Goal: Transaction & Acquisition: Purchase product/service

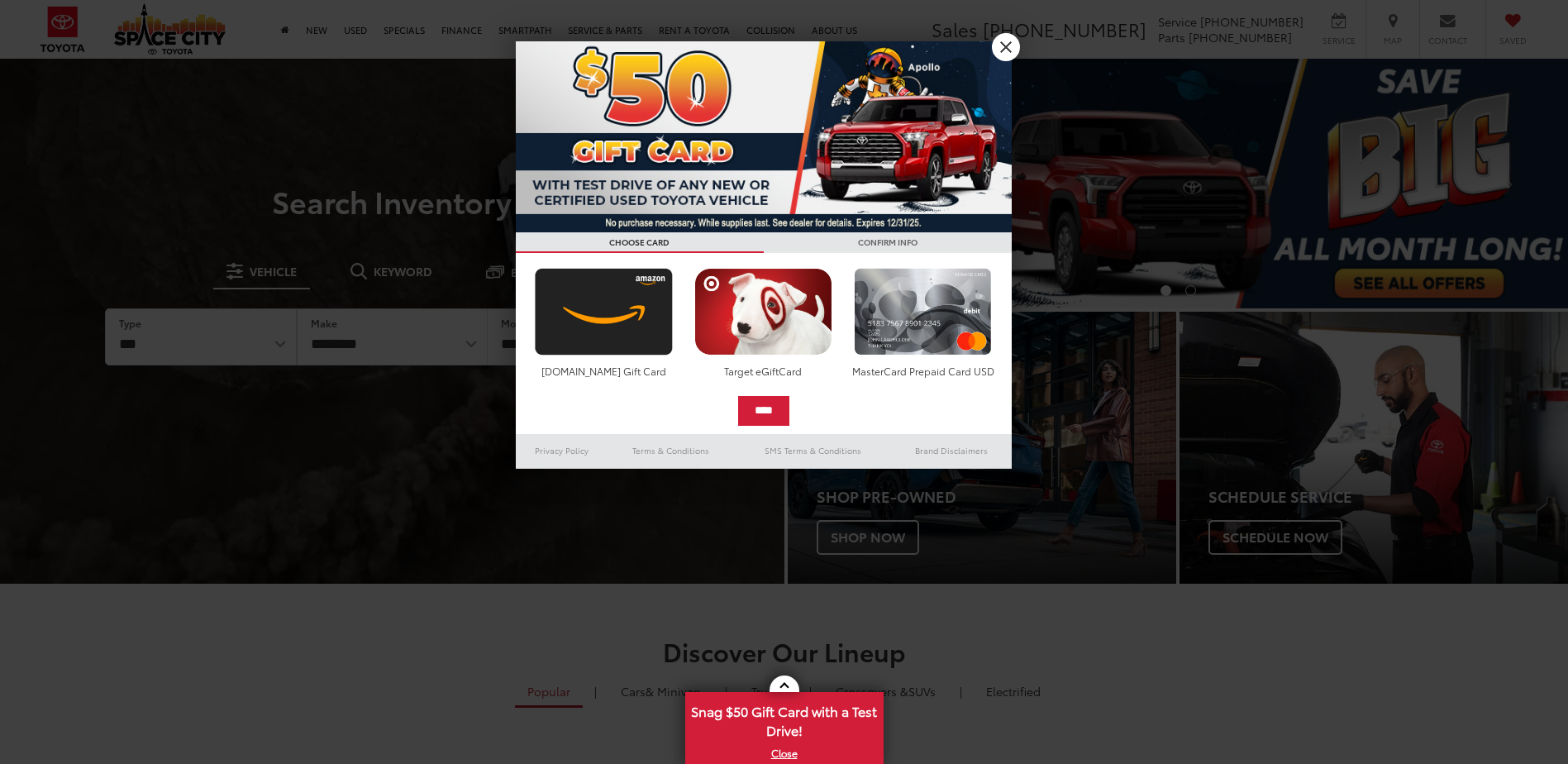
click at [1164, 218] on div at bounding box center [784, 382] width 1568 height 764
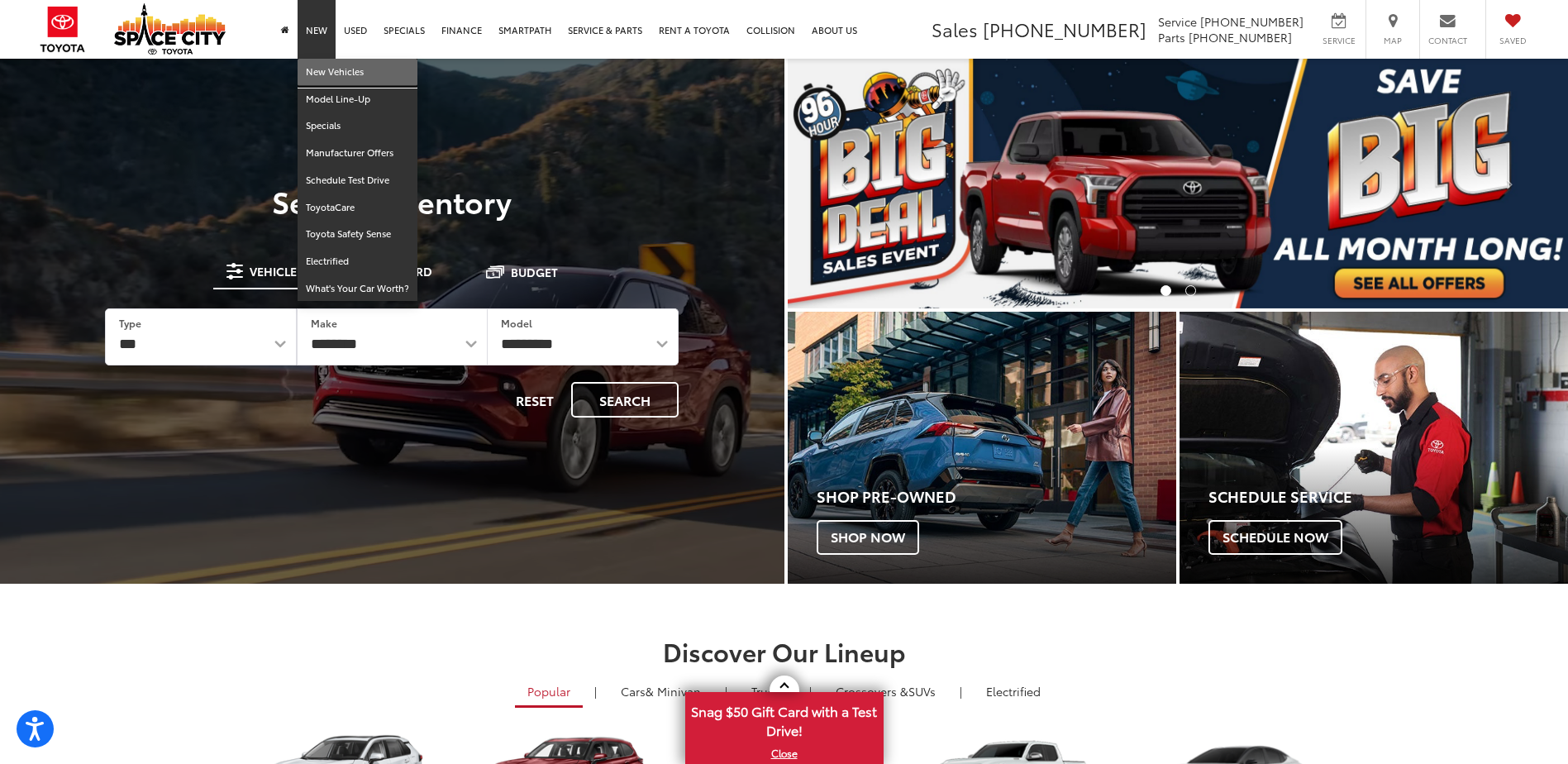
click at [315, 79] on link "New Vehicles" at bounding box center [358, 72] width 120 height 28
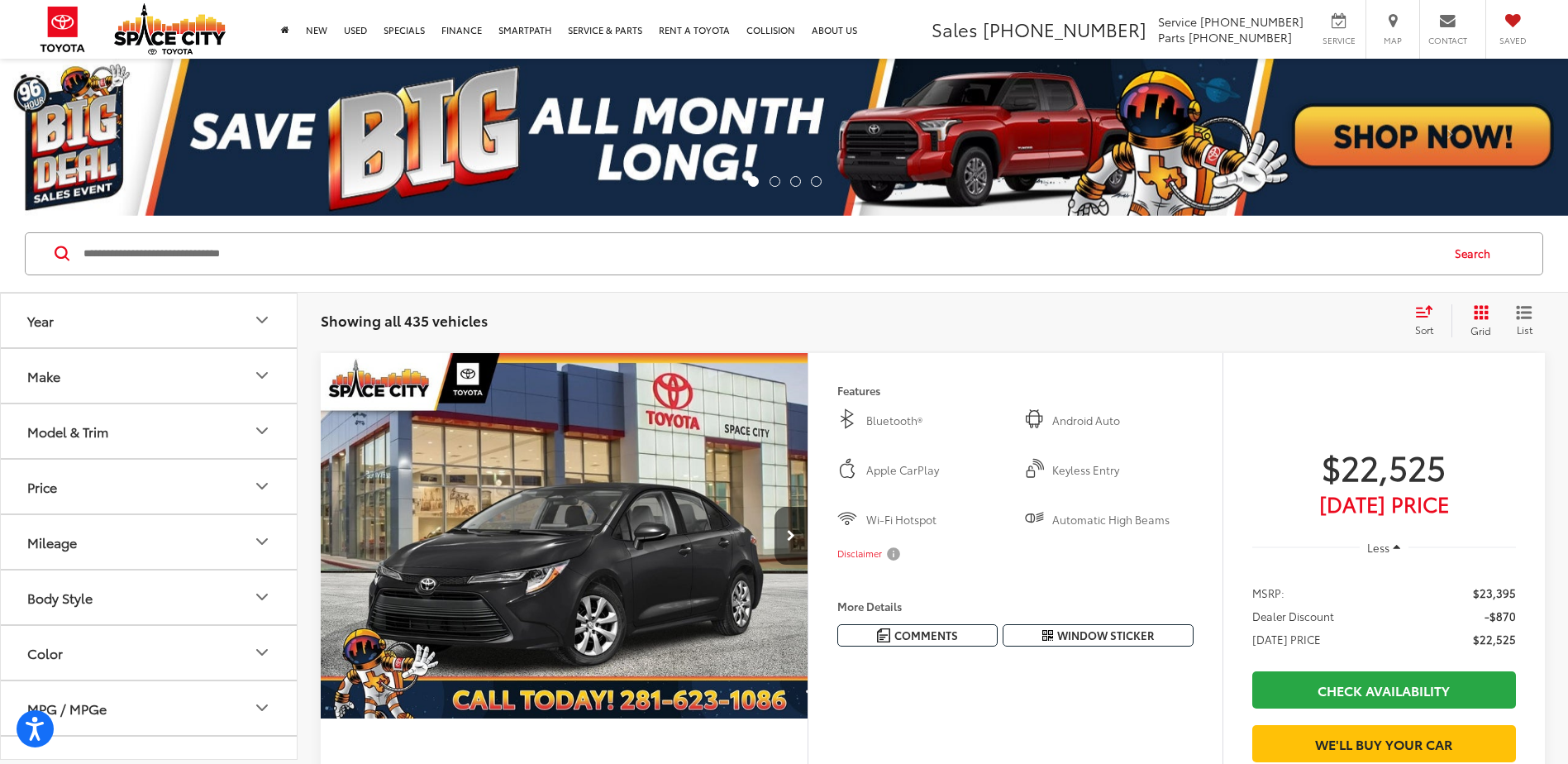
click at [193, 431] on button "Model & Trim" at bounding box center [149, 431] width 298 height 53
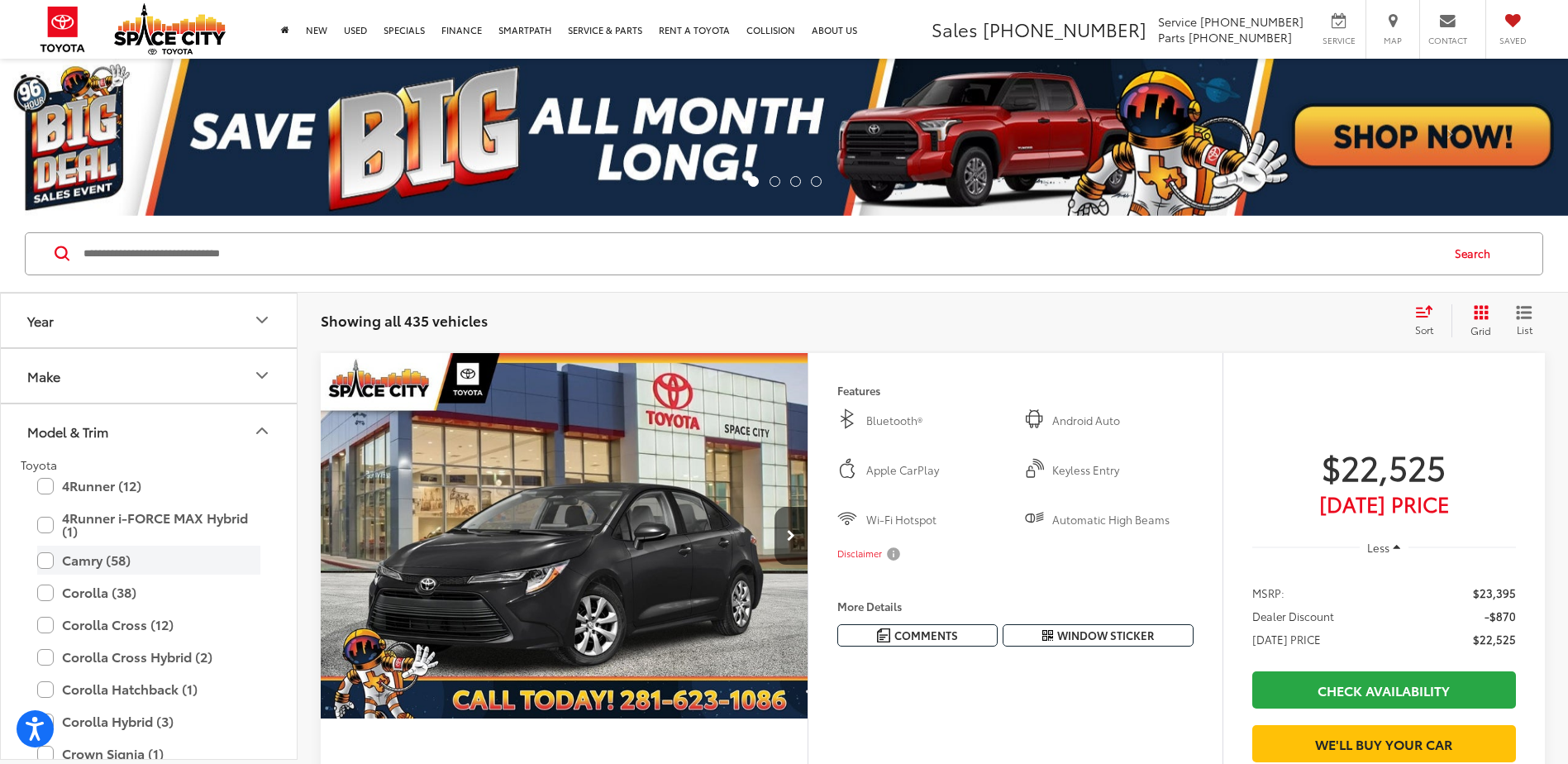
scroll to position [83, 0]
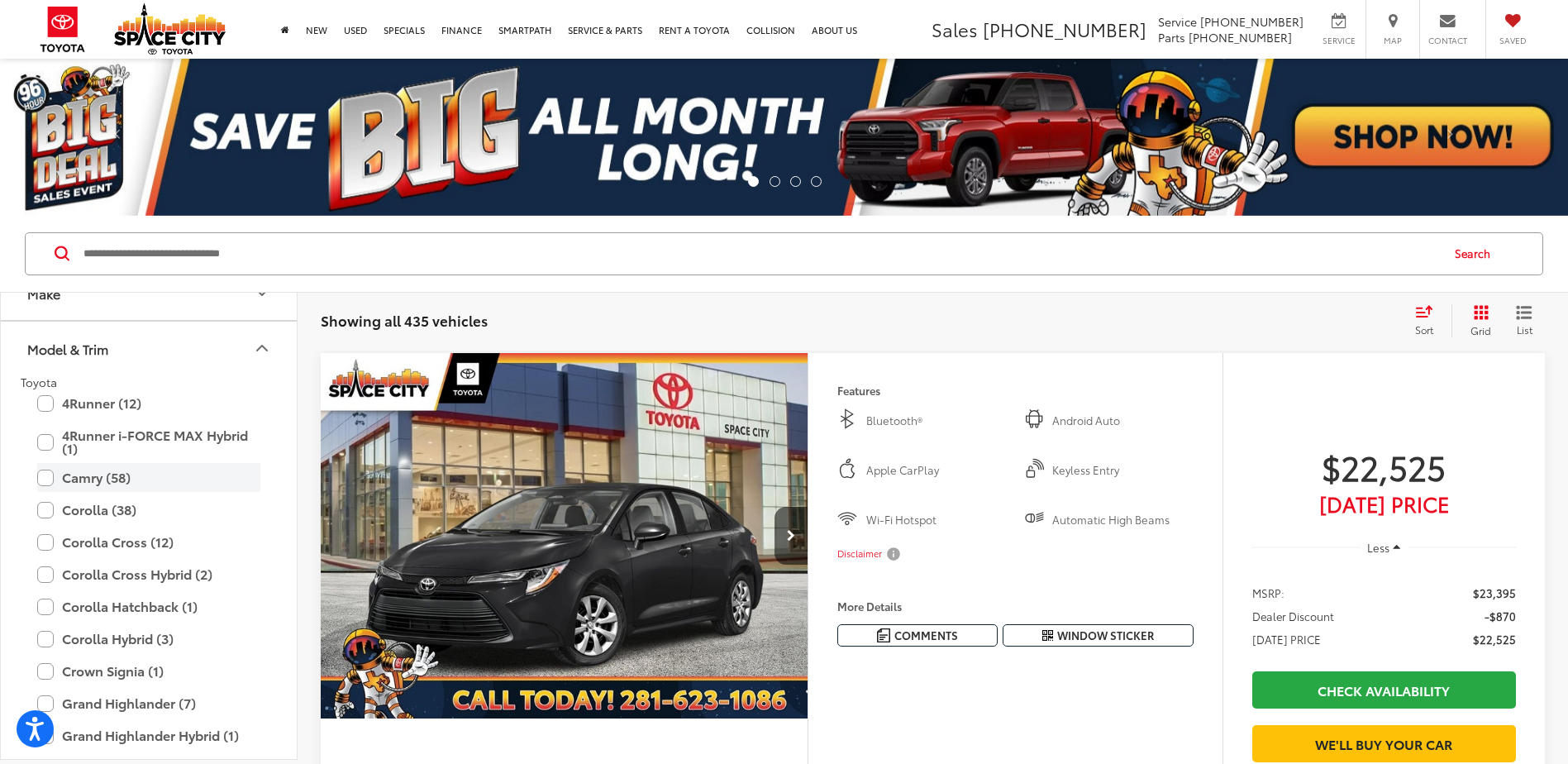
click at [140, 473] on label "Camry (58)" at bounding box center [149, 477] width 223 height 29
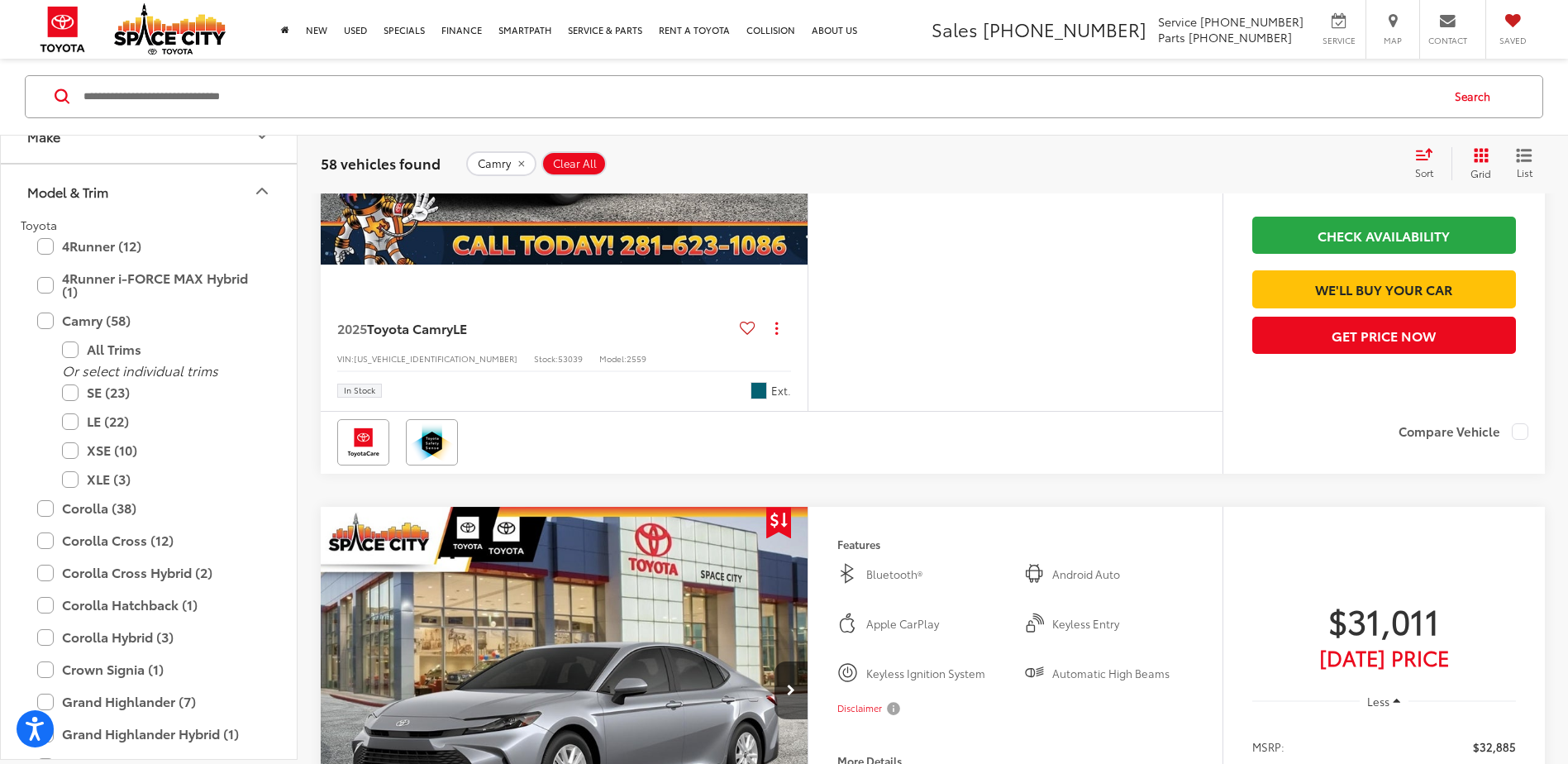
scroll to position [2027, 0]
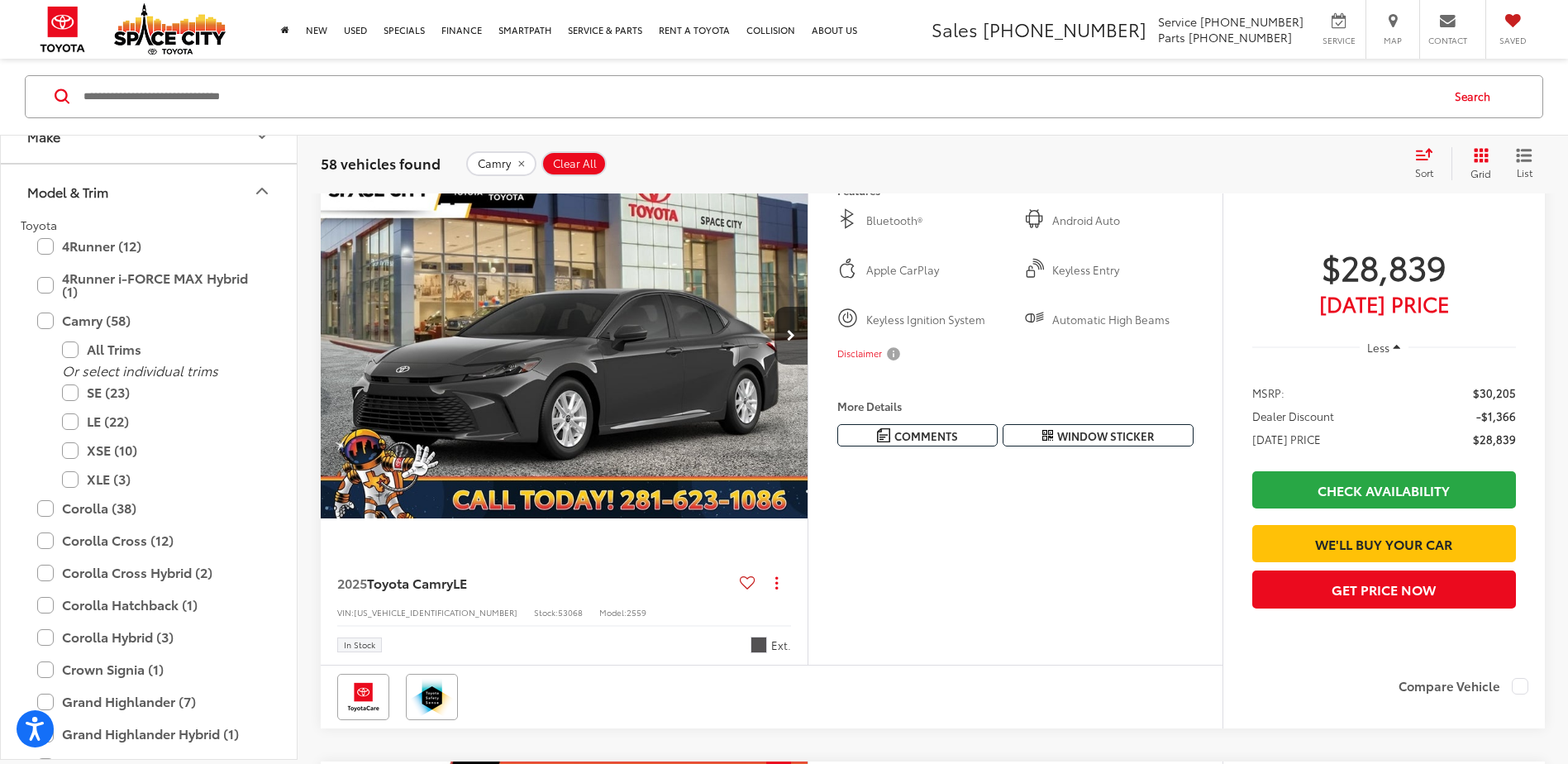
drag, startPoint x: 1002, startPoint y: 631, endPoint x: 1004, endPoint y: 244, distance: 387.0
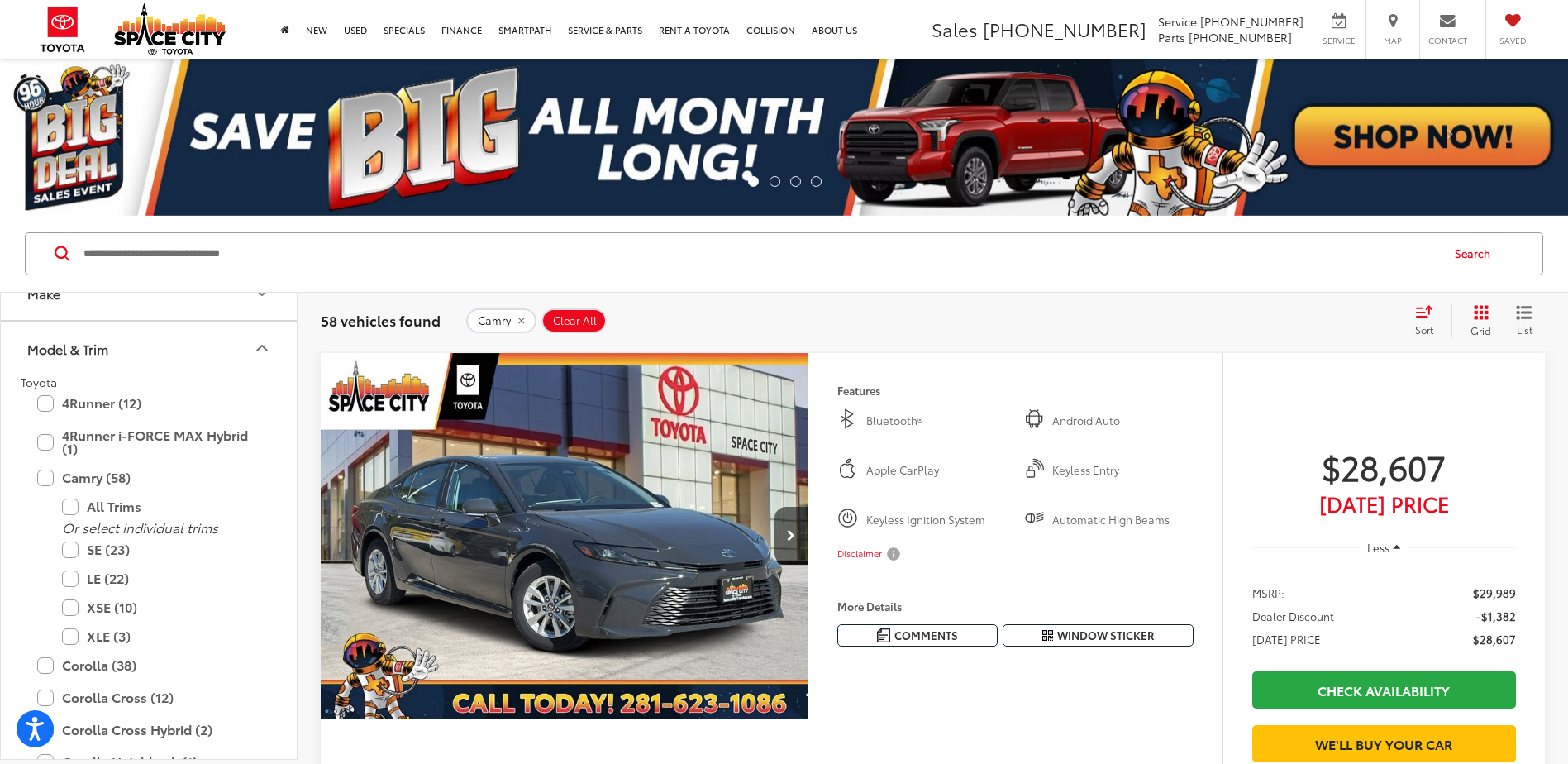
click at [700, 533] on img "2025 Toyota Camry LE 0" at bounding box center [564, 536] width 489 height 367
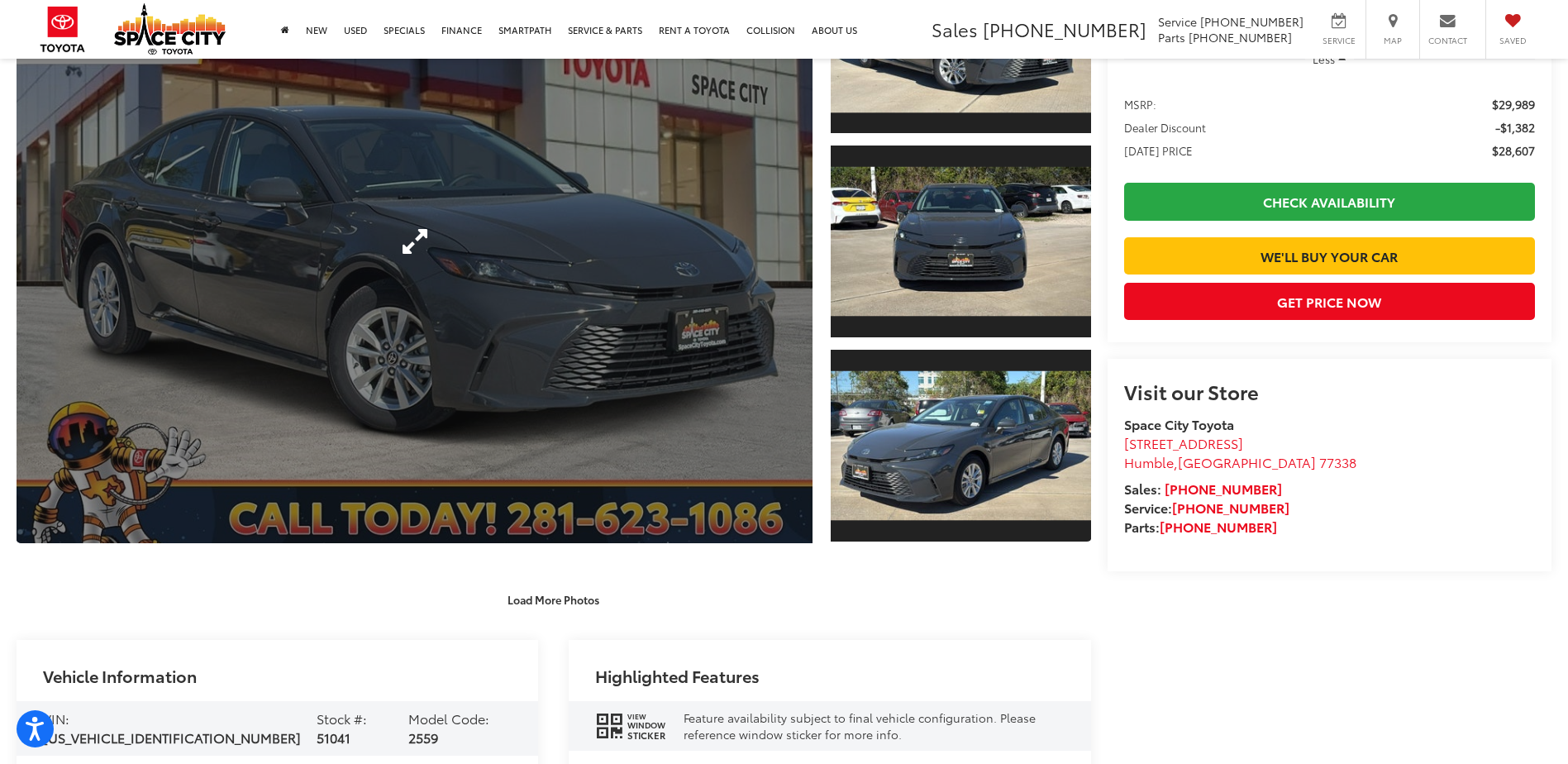
scroll to position [331, 0]
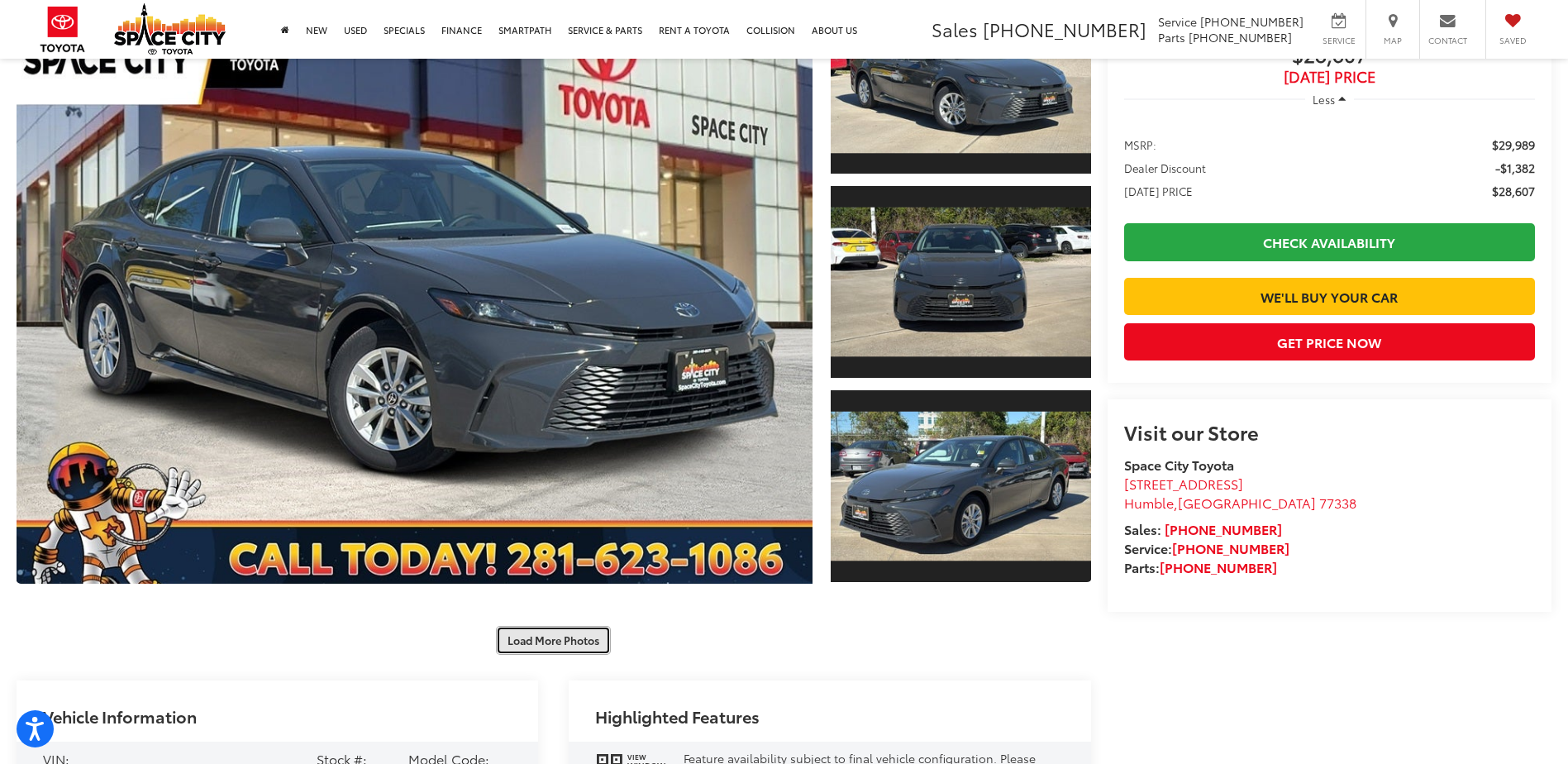
click at [596, 647] on button "Load More Photos" at bounding box center [554, 640] width 115 height 29
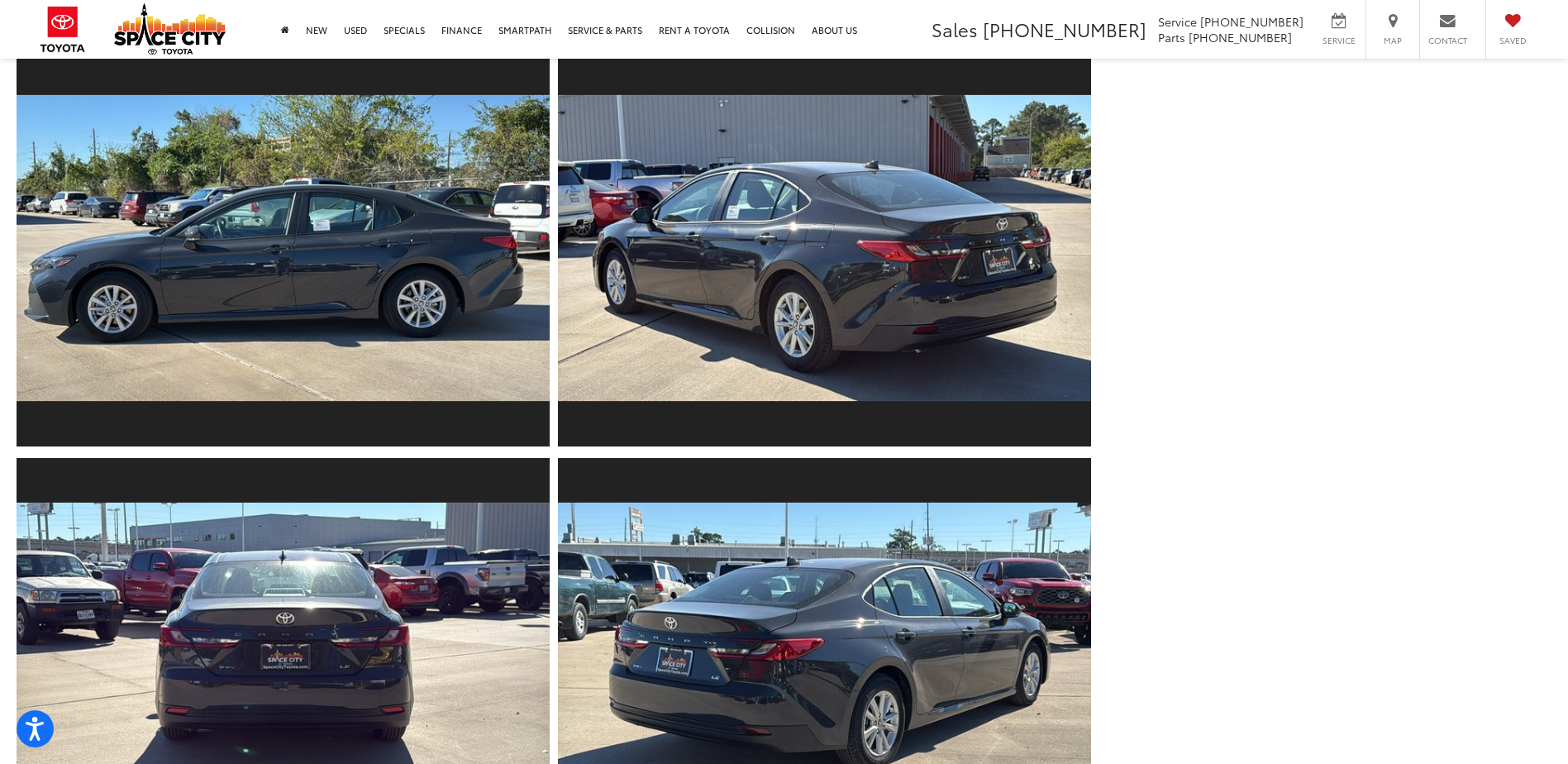
scroll to position [1075, 0]
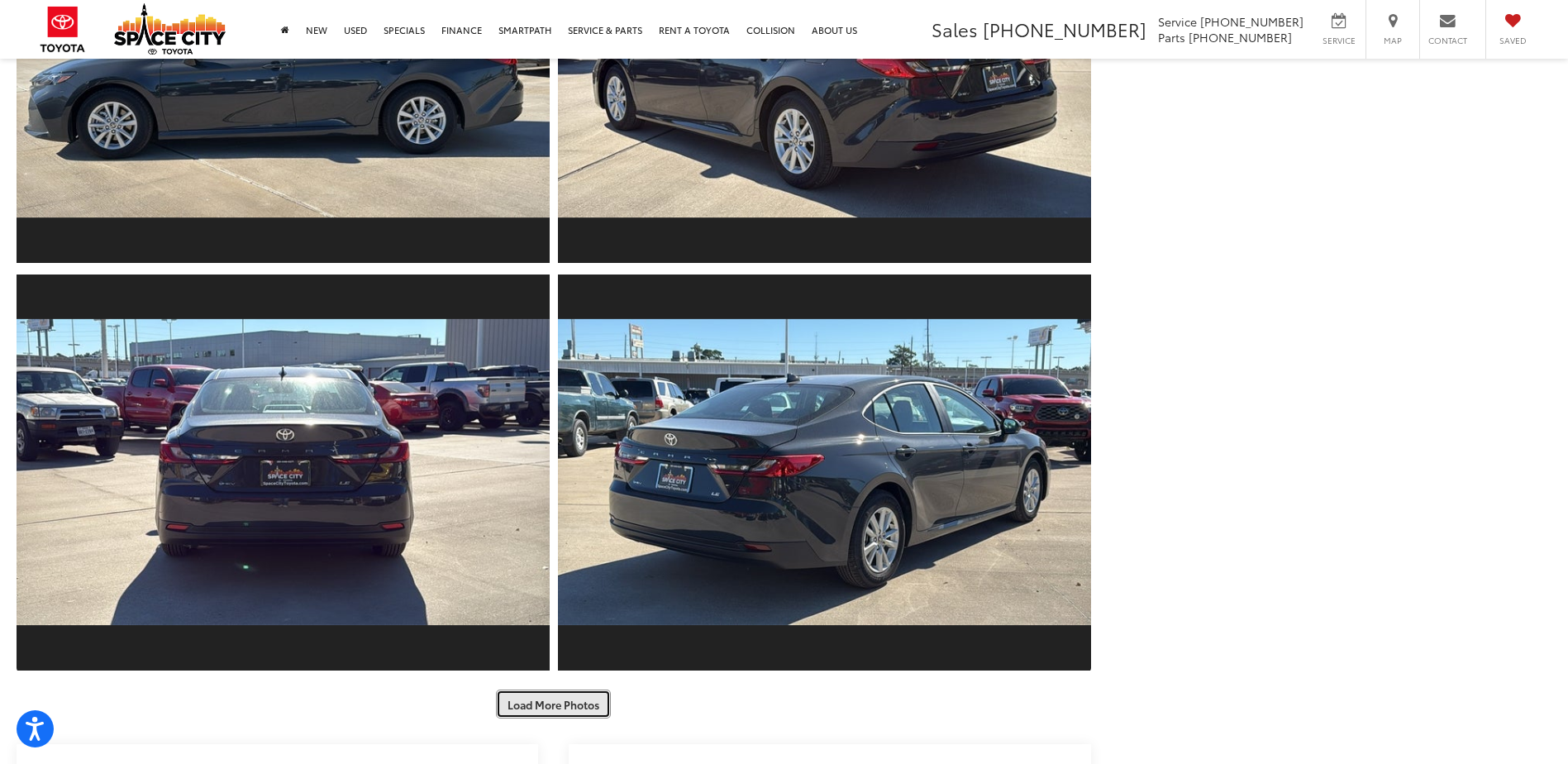
click at [595, 709] on button "Load More Photos" at bounding box center [554, 704] width 115 height 29
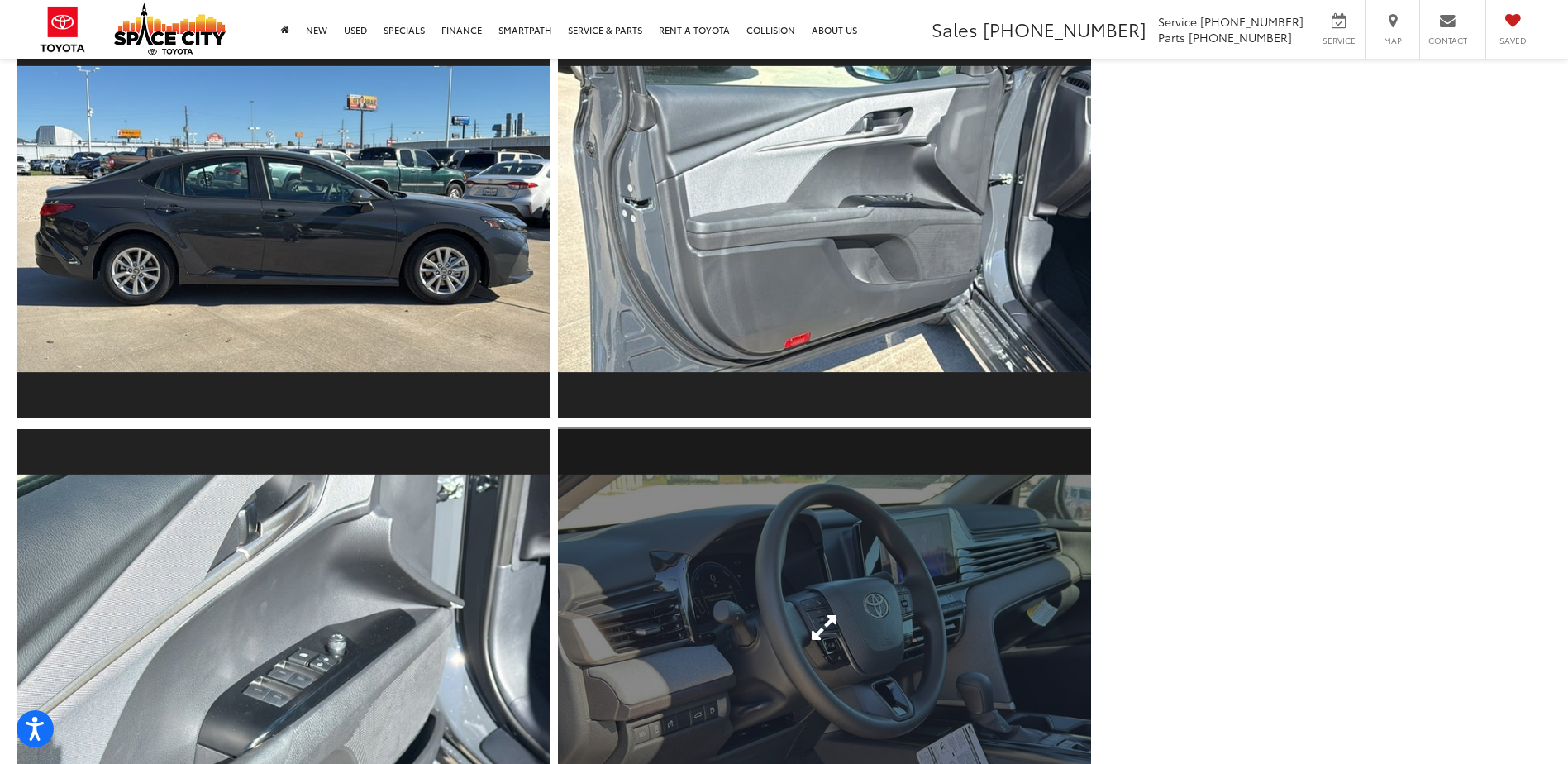
scroll to position [1902, 0]
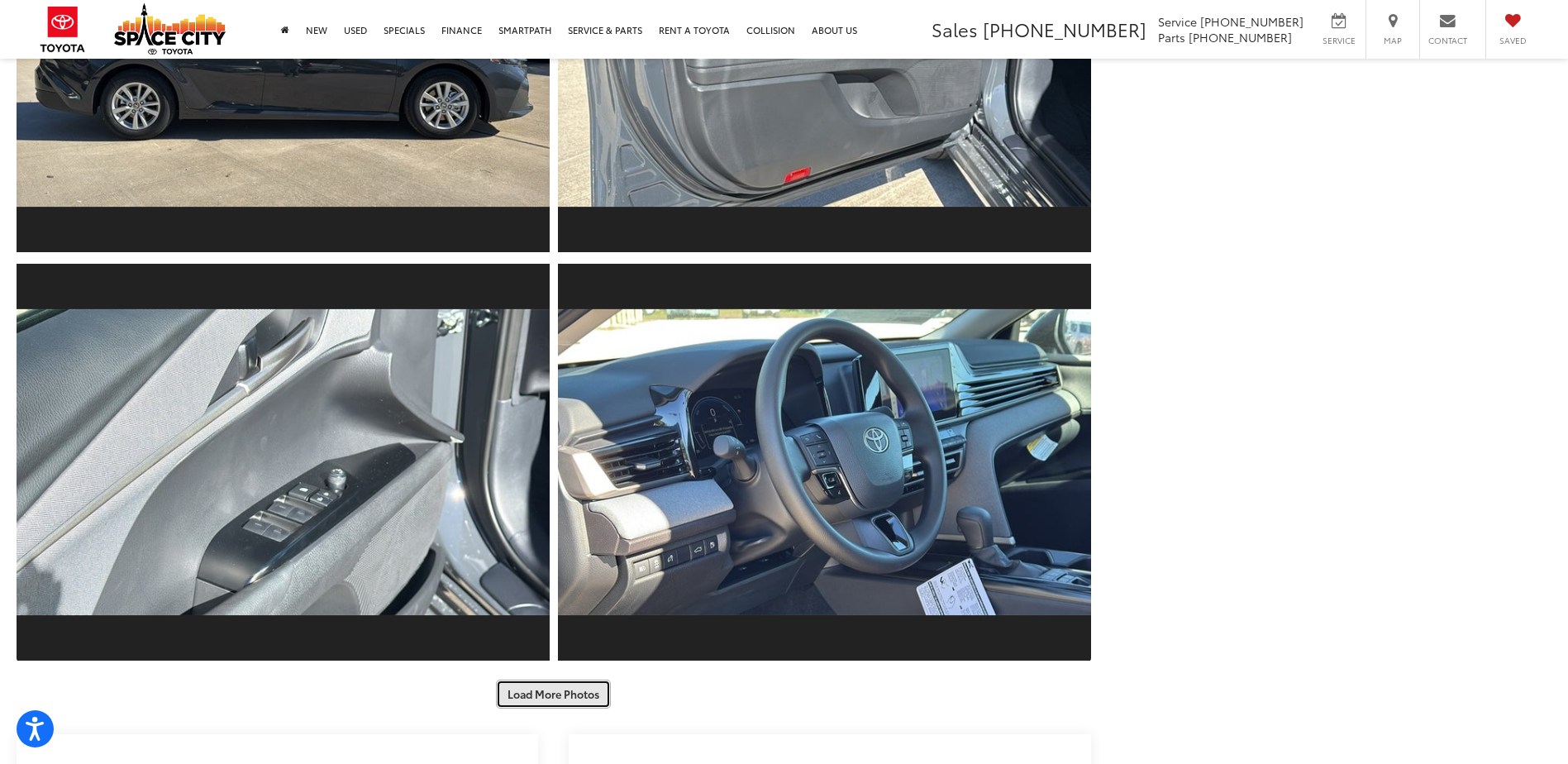
click at [569, 686] on button "Load More Photos" at bounding box center [554, 694] width 115 height 29
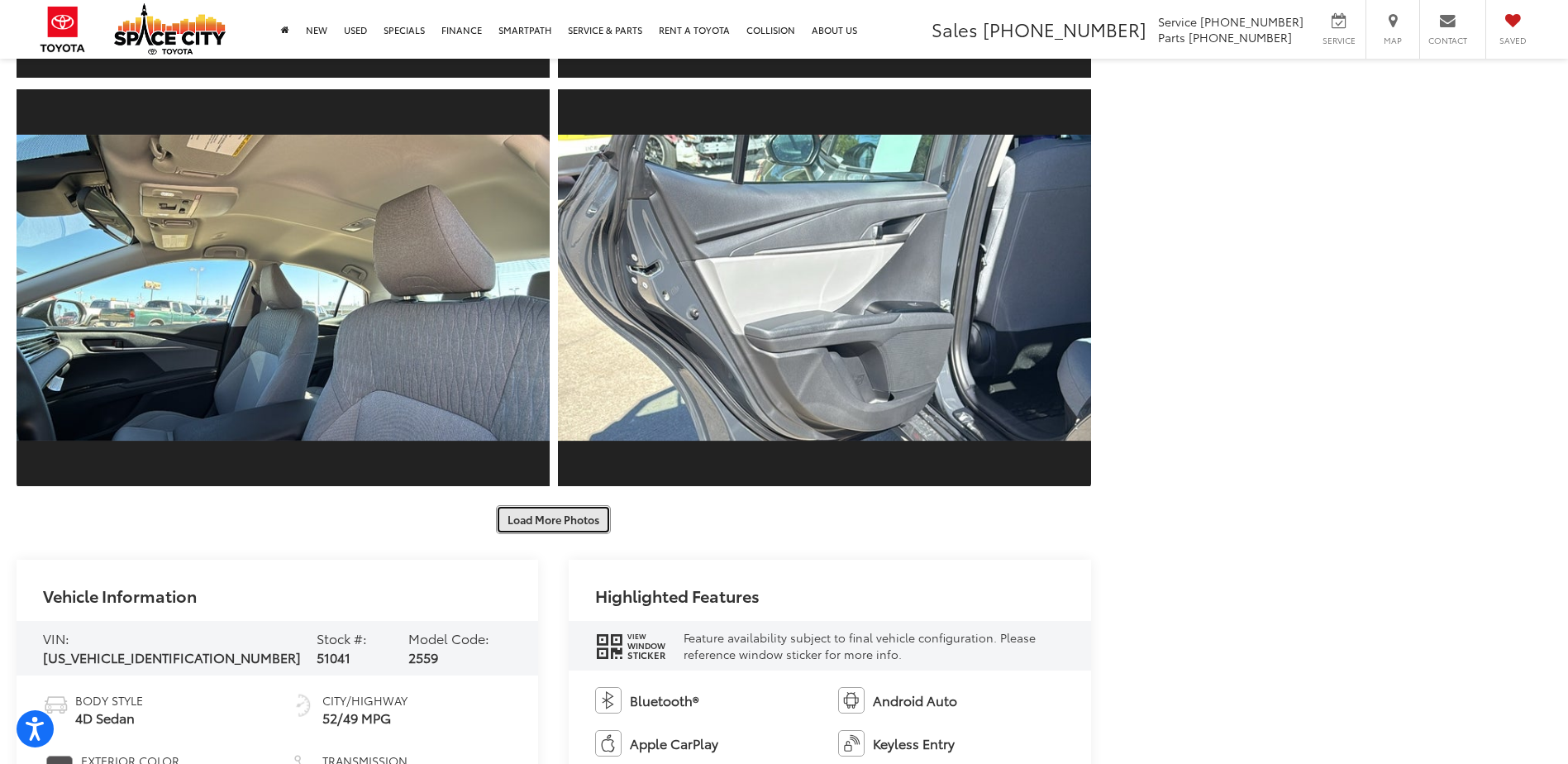
scroll to position [2894, 0]
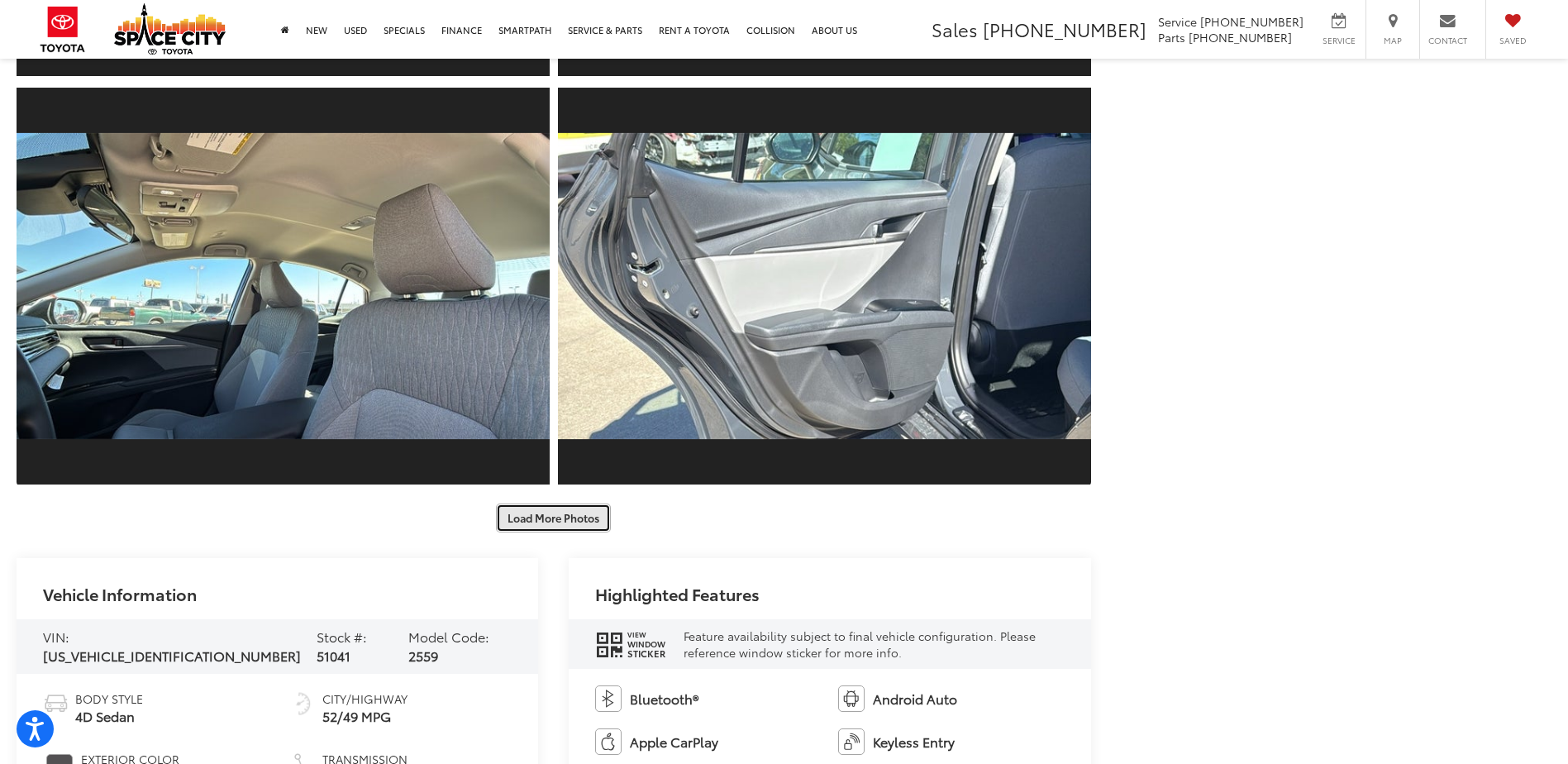
click at [554, 525] on button "Load More Photos" at bounding box center [554, 518] width 115 height 29
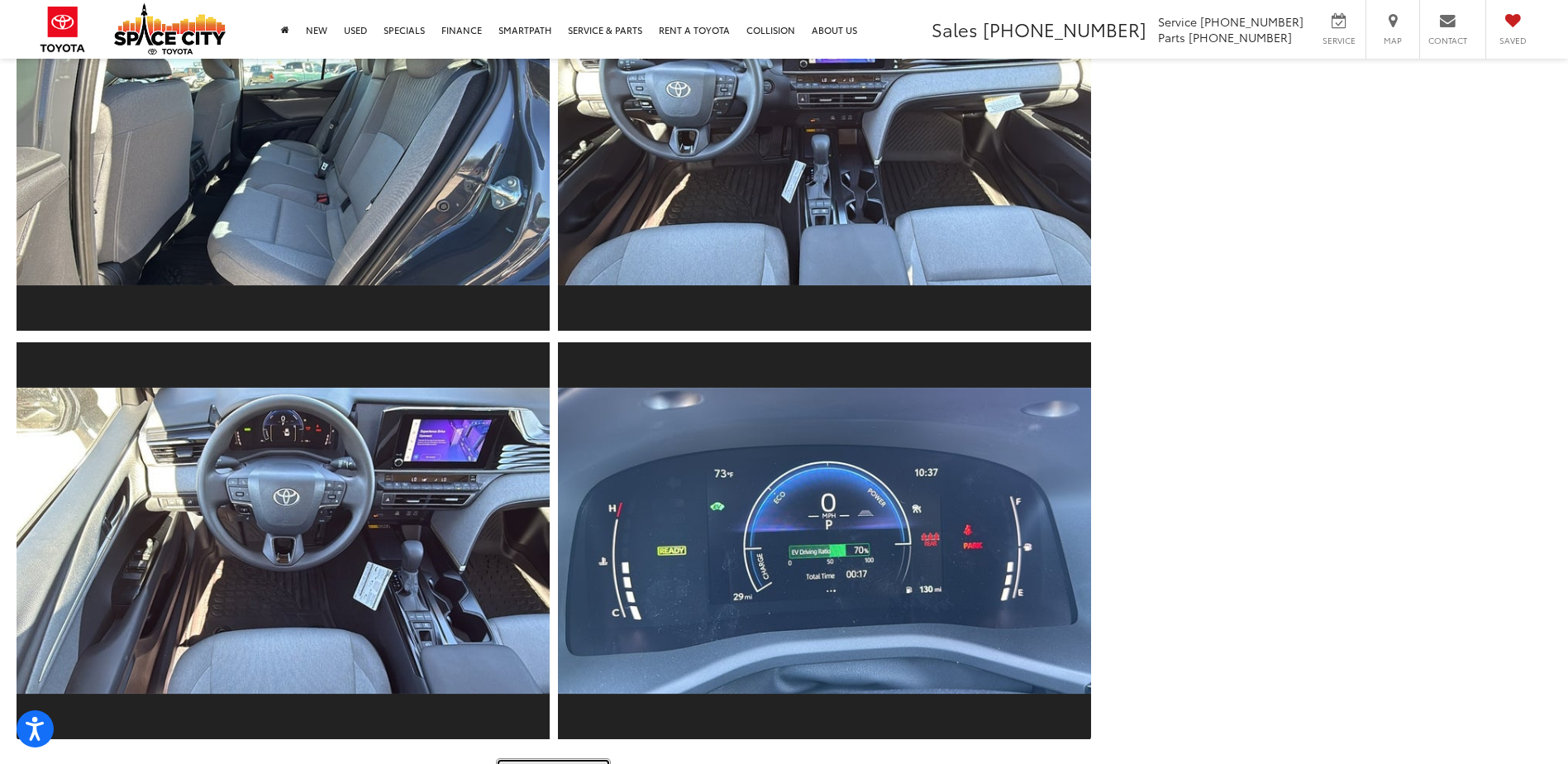
scroll to position [3473, 0]
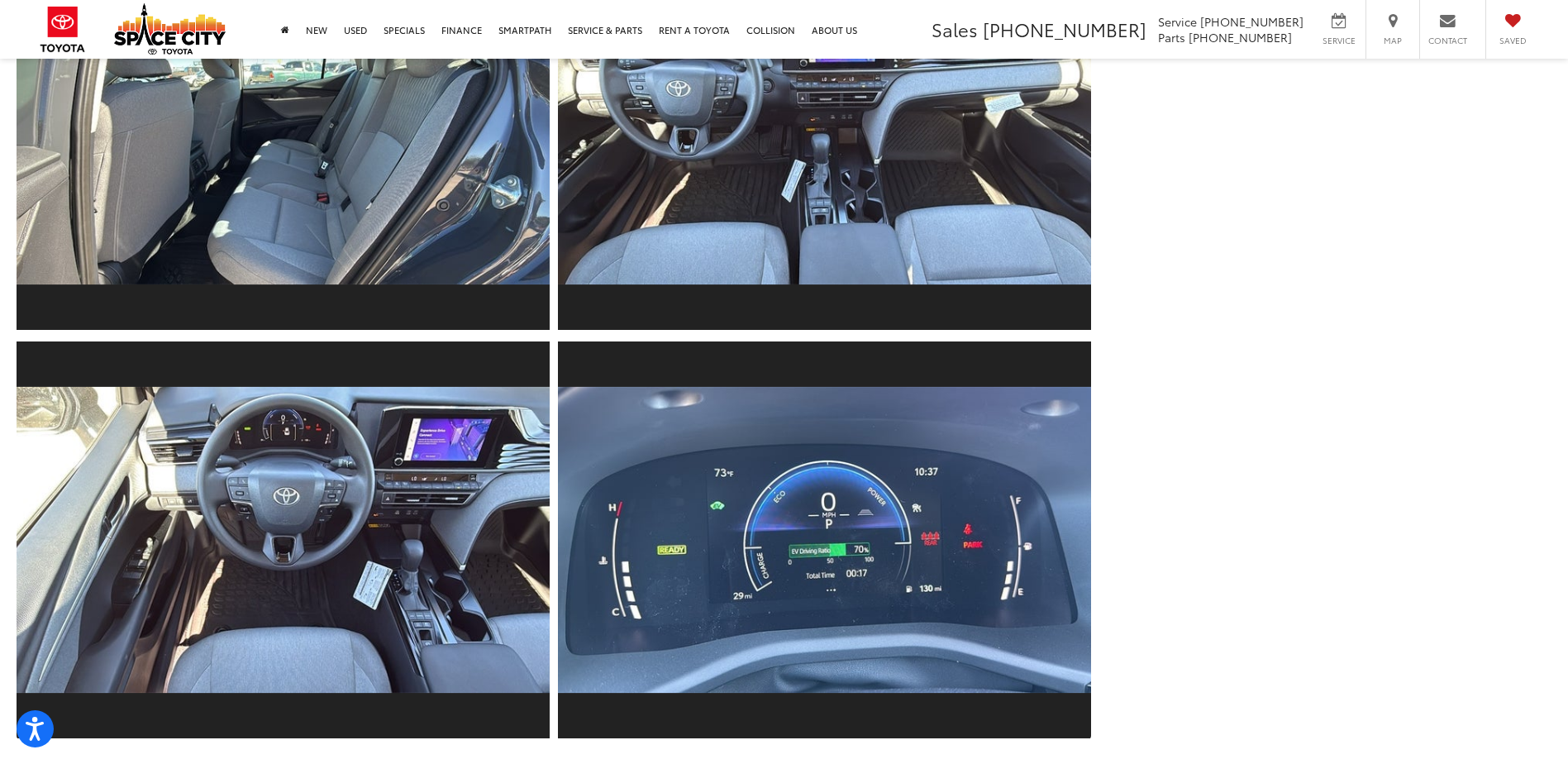
drag, startPoint x: 1239, startPoint y: 585, endPoint x: 1235, endPoint y: 552, distance: 33.2
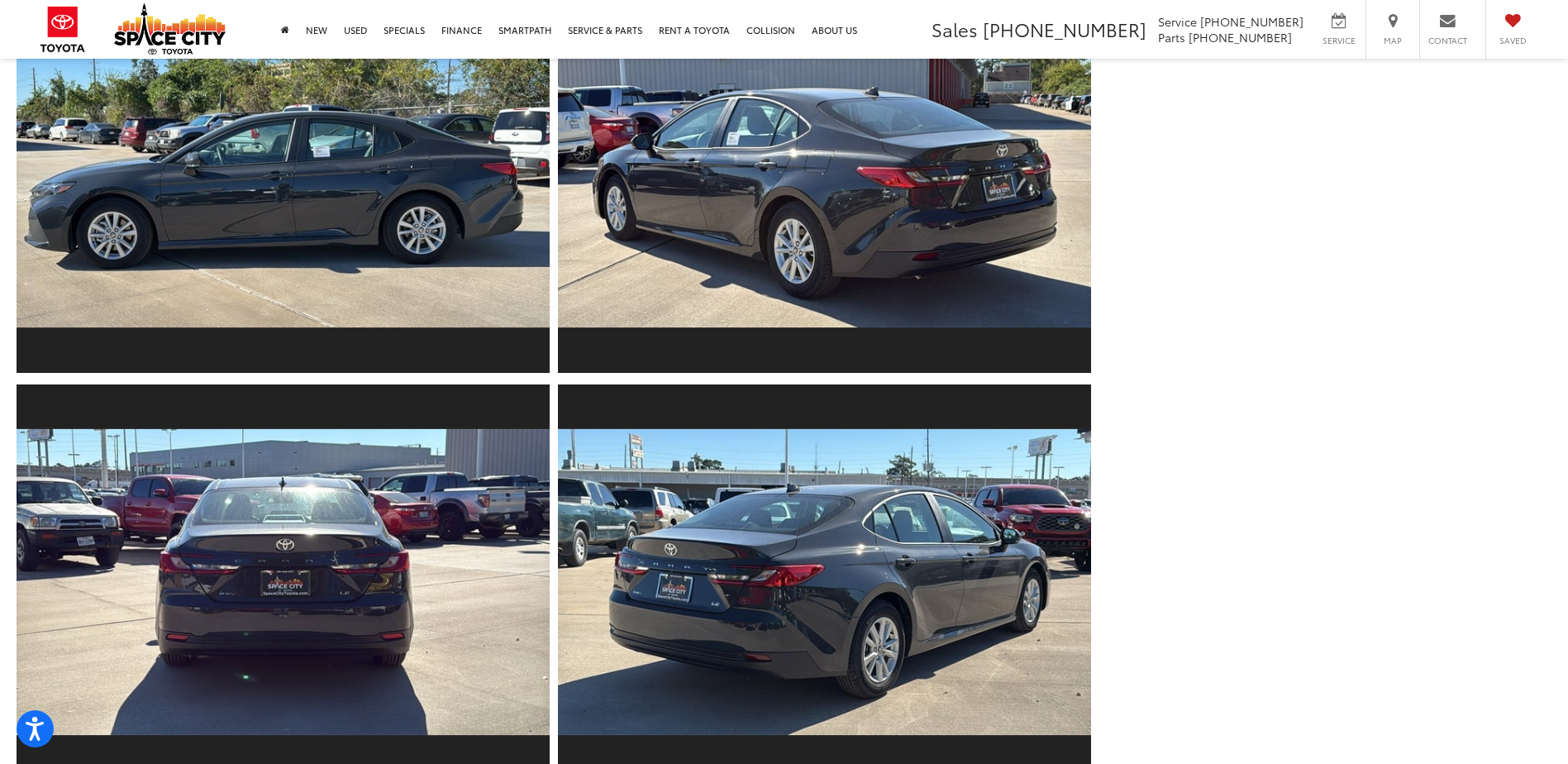
scroll to position [0, 0]
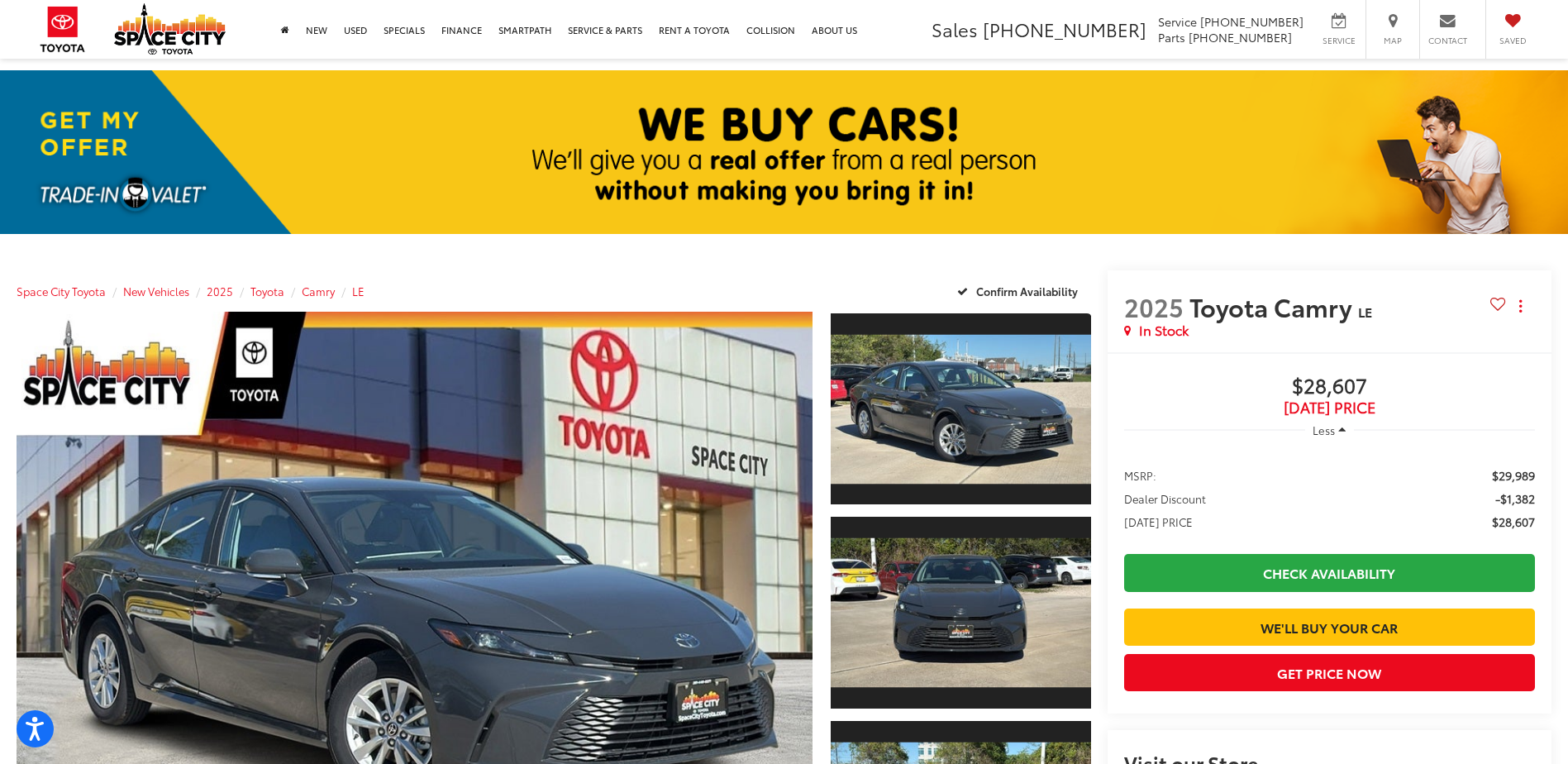
drag, startPoint x: 1228, startPoint y: 572, endPoint x: 1182, endPoint y: 175, distance: 399.7
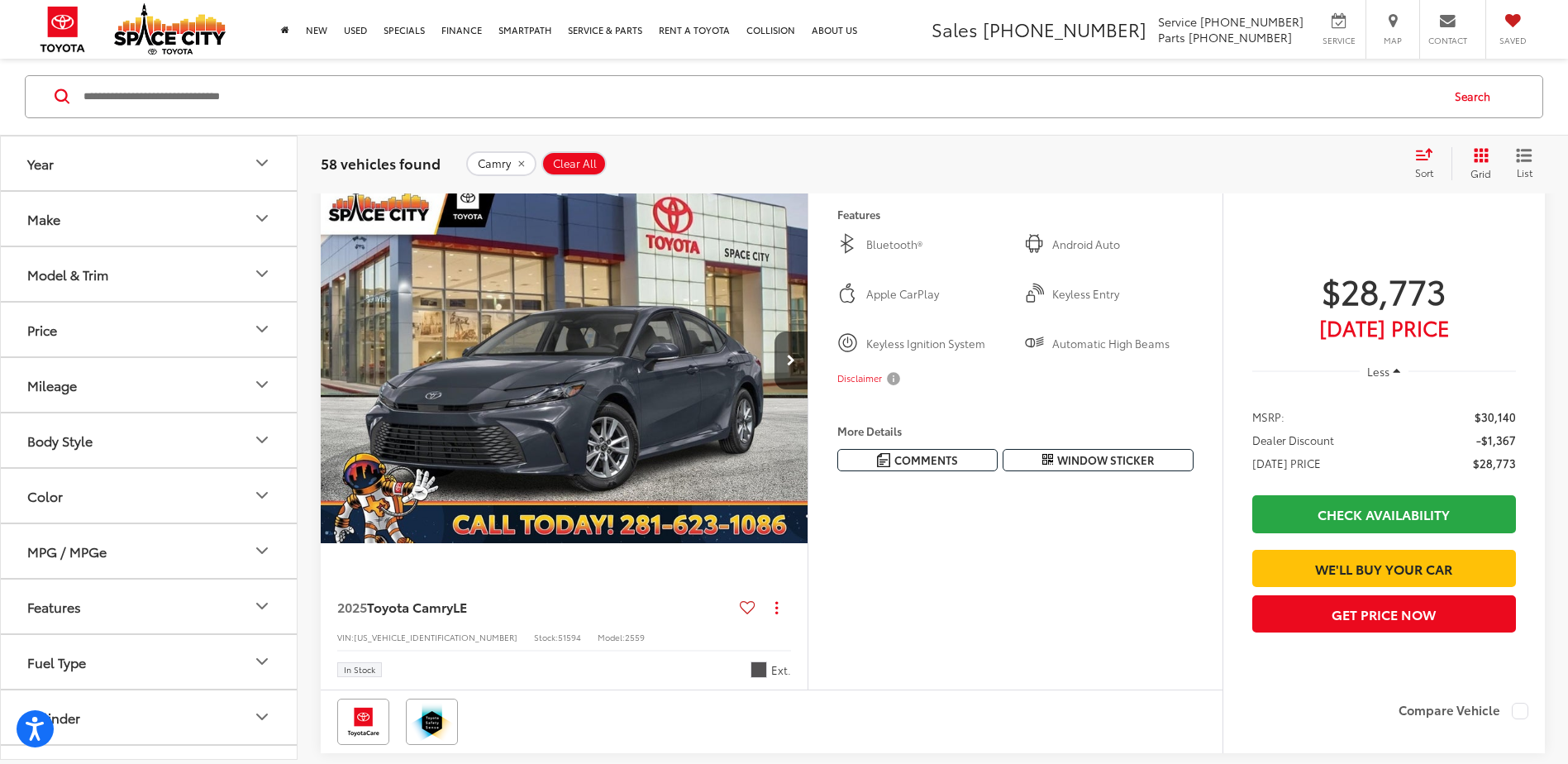
scroll to position [1405, 0]
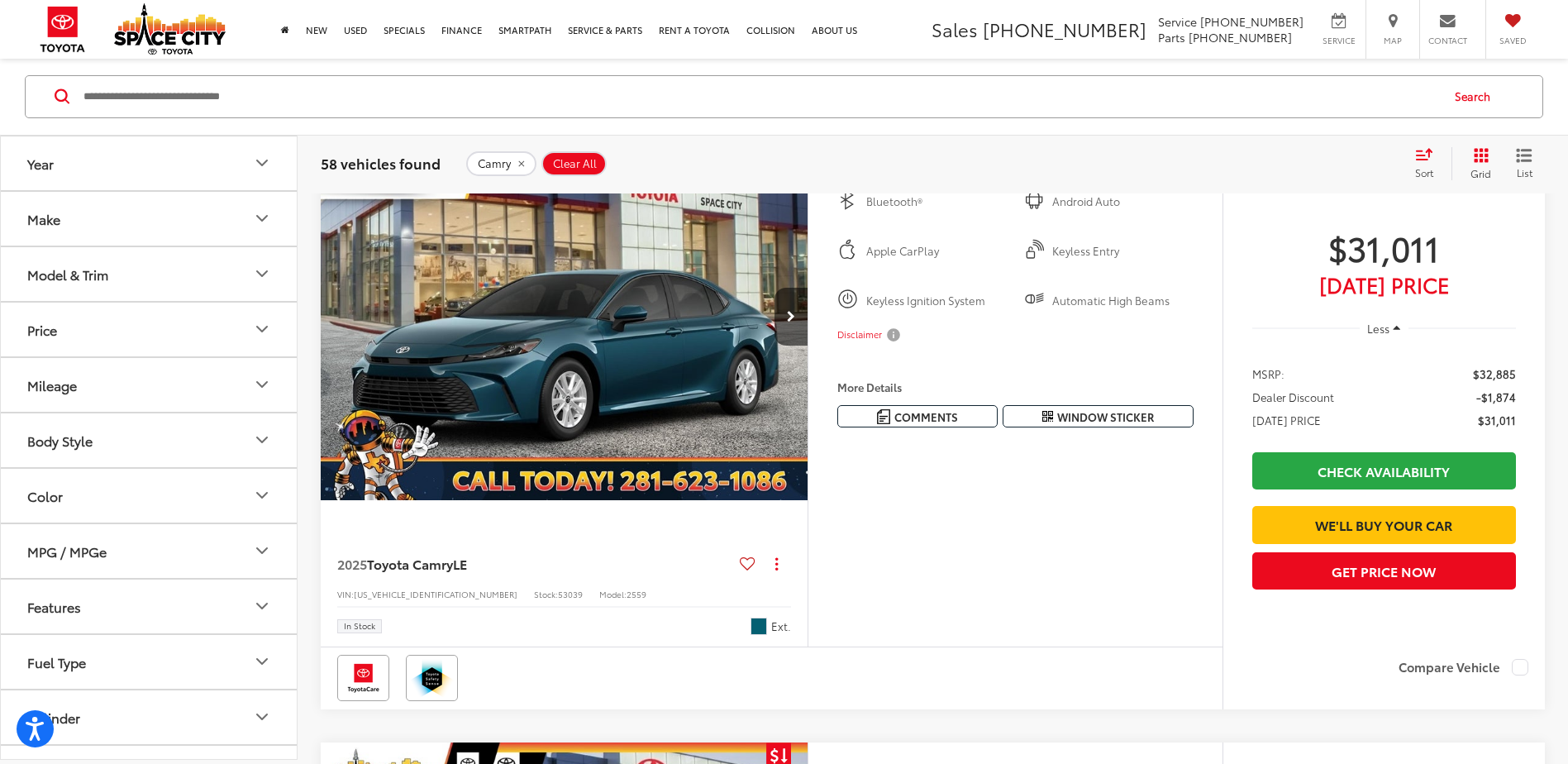
drag, startPoint x: 945, startPoint y: 738, endPoint x: 937, endPoint y: 782, distance: 44.7
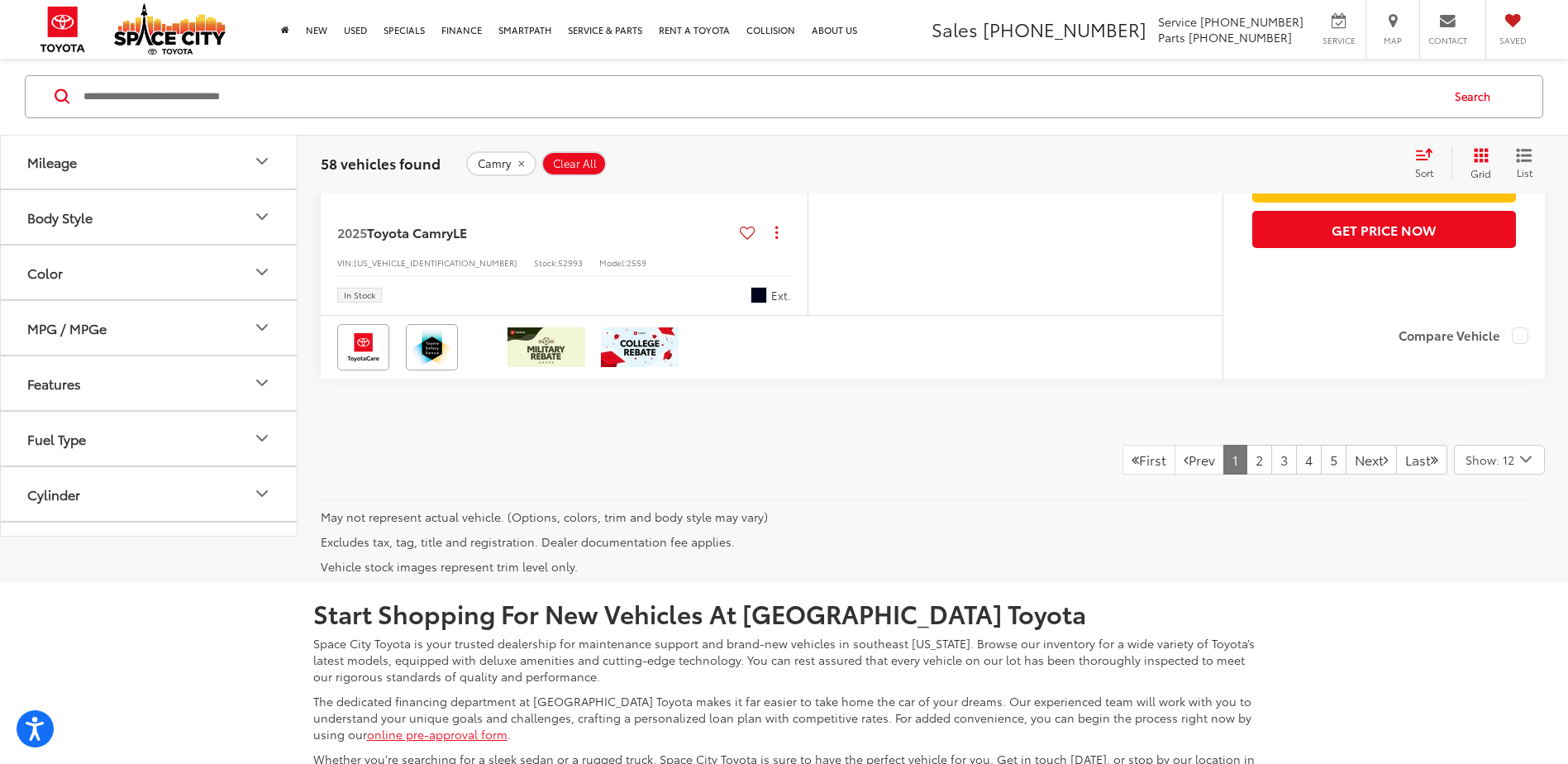
scroll to position [7572, 0]
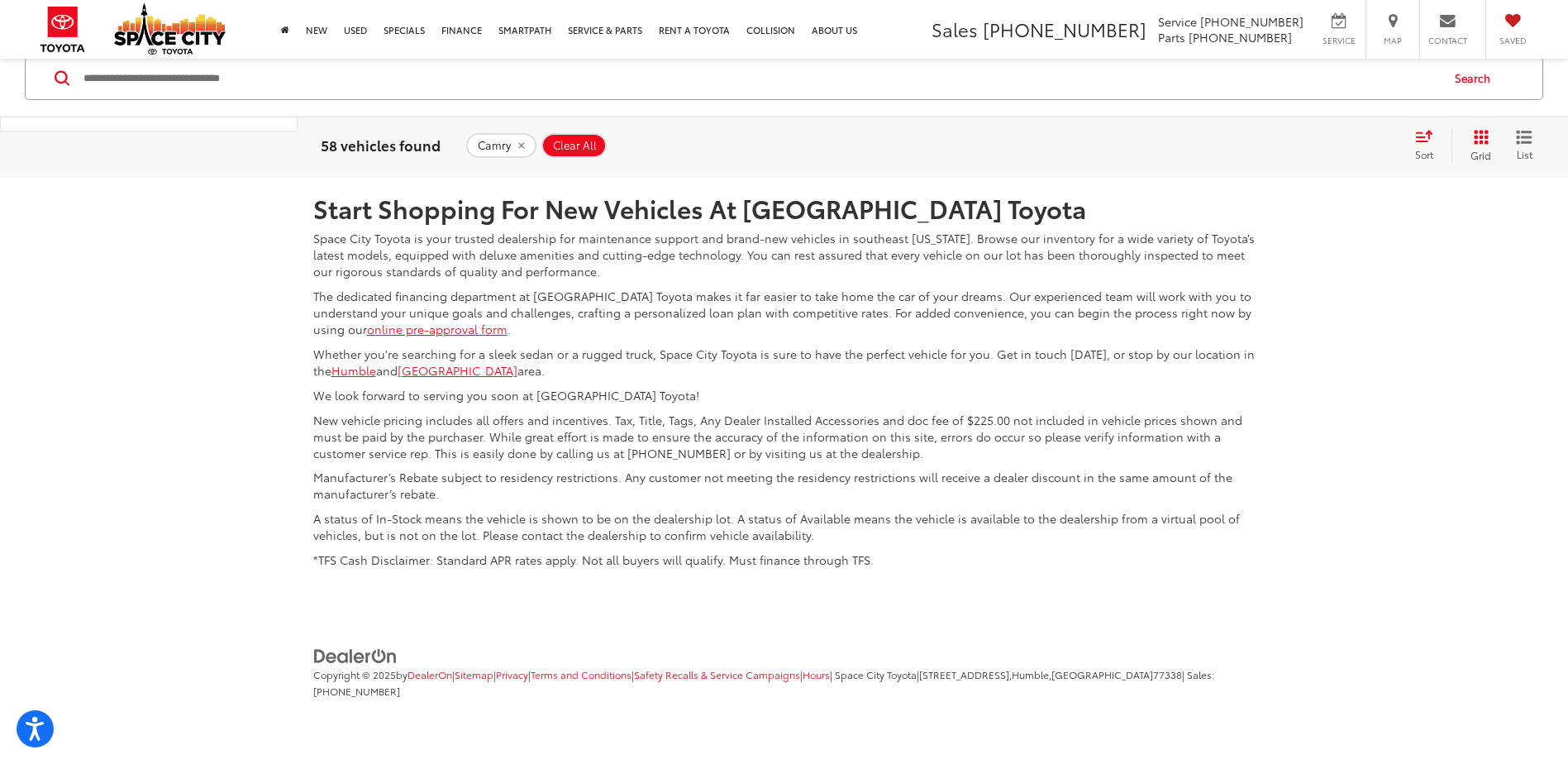
drag, startPoint x: 1024, startPoint y: 613, endPoint x: 1014, endPoint y: 693, distance: 80.6
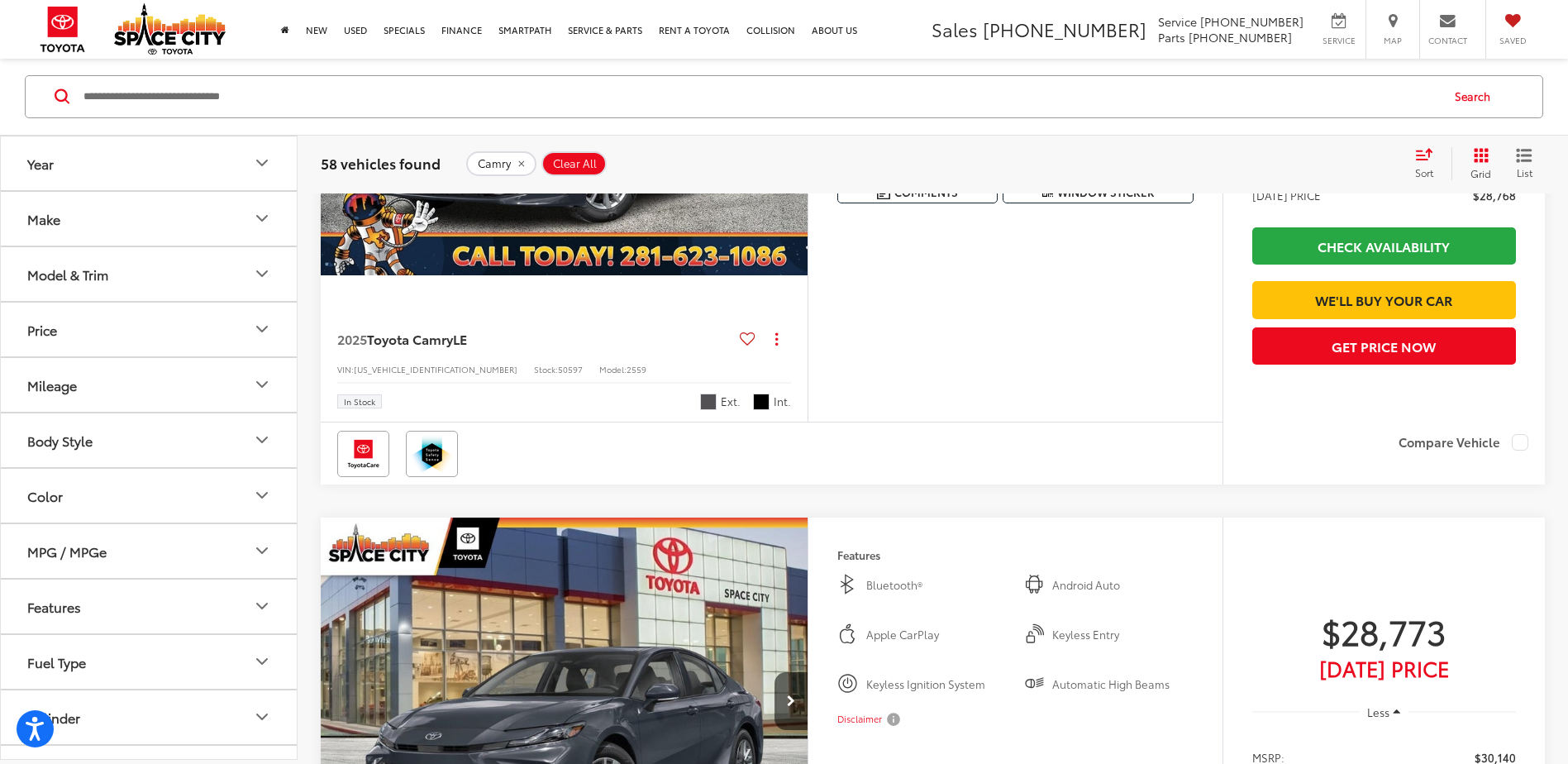
scroll to position [0, 0]
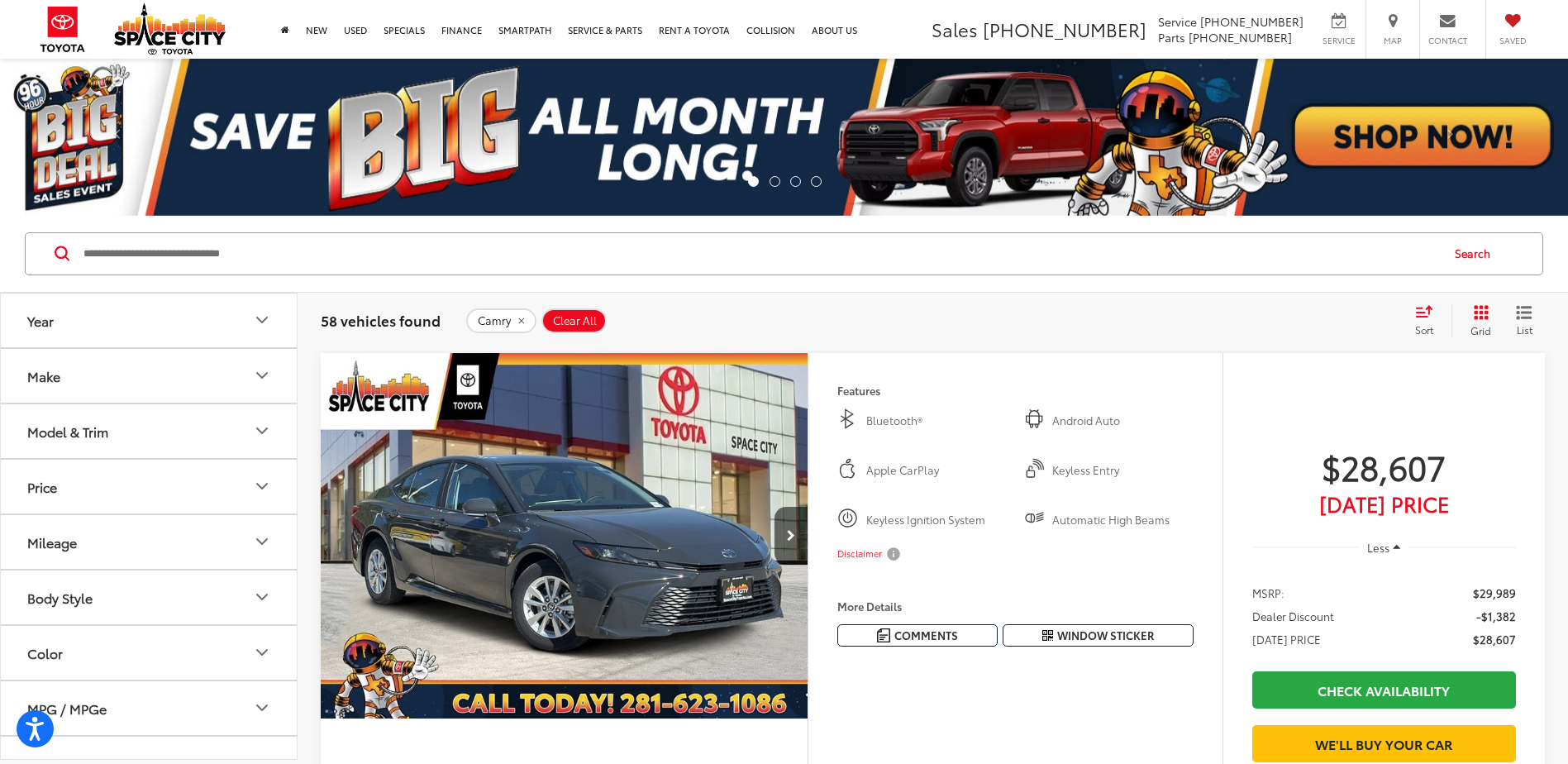
drag, startPoint x: 1245, startPoint y: 506, endPoint x: 1289, endPoint y: 191, distance: 318.1
click at [1004, 282] on div "Search" at bounding box center [784, 254] width 1568 height 77
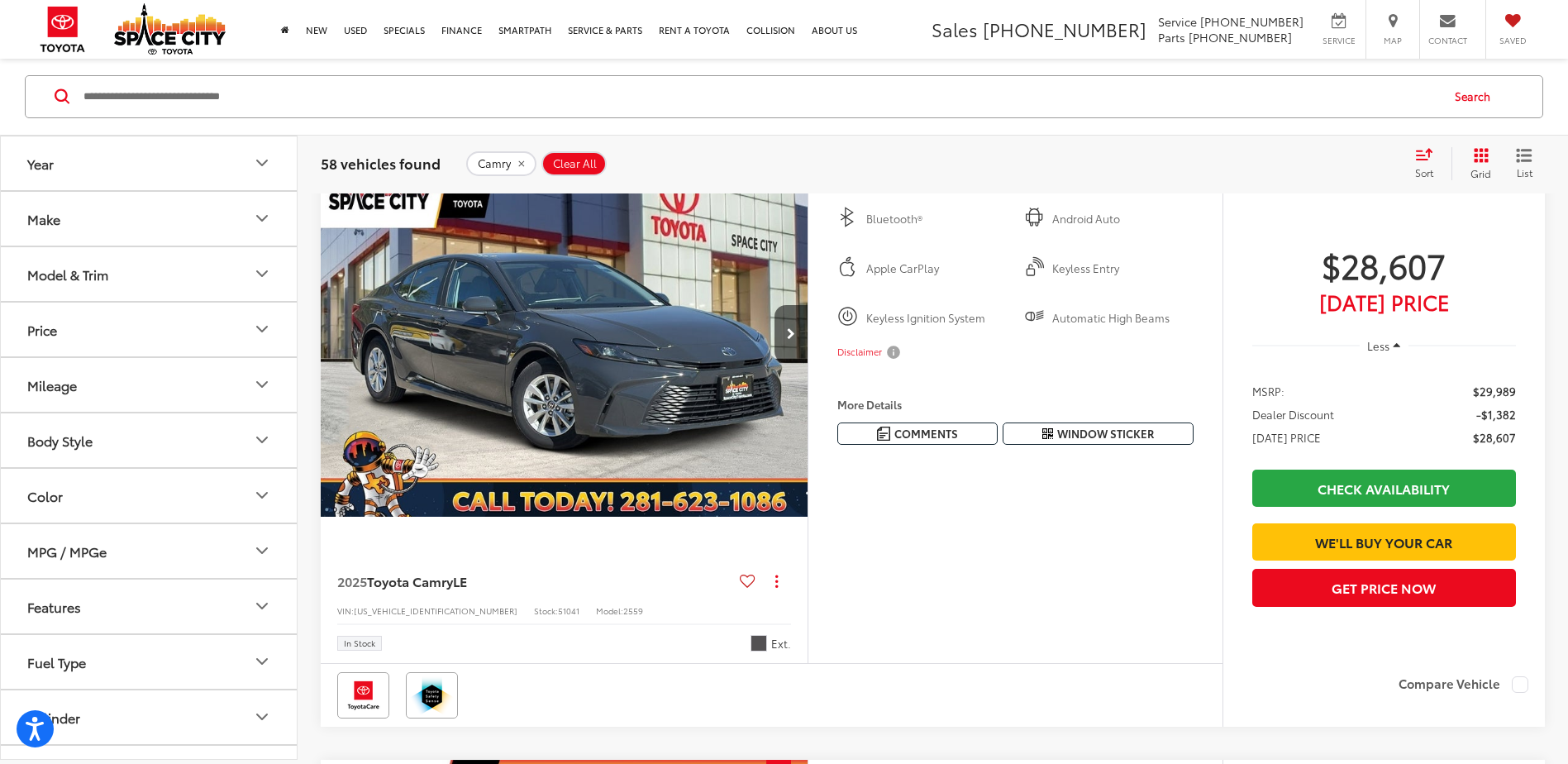
scroll to position [165, 0]
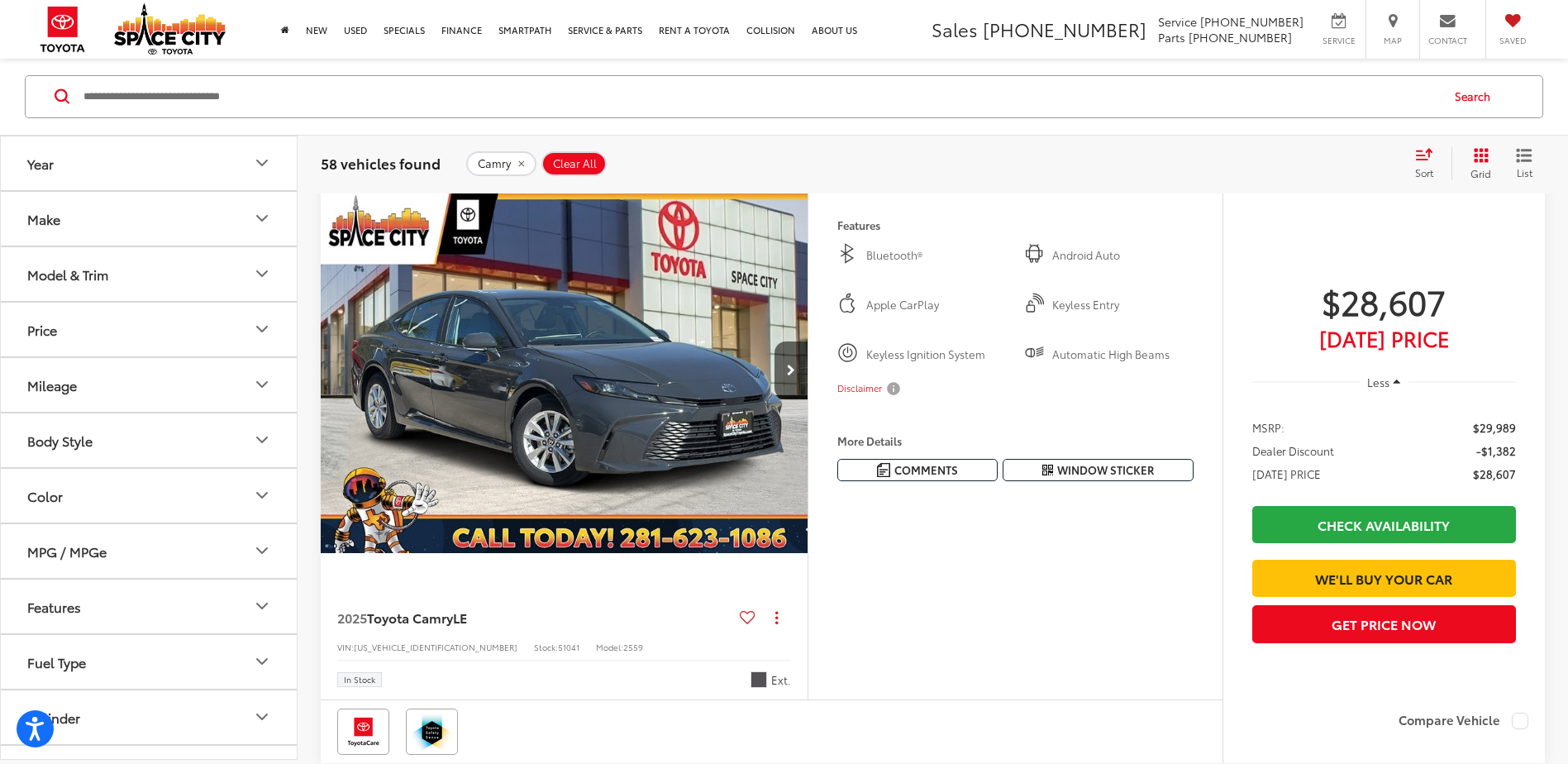
click at [1100, 127] on div "Search" at bounding box center [784, 97] width 1568 height 77
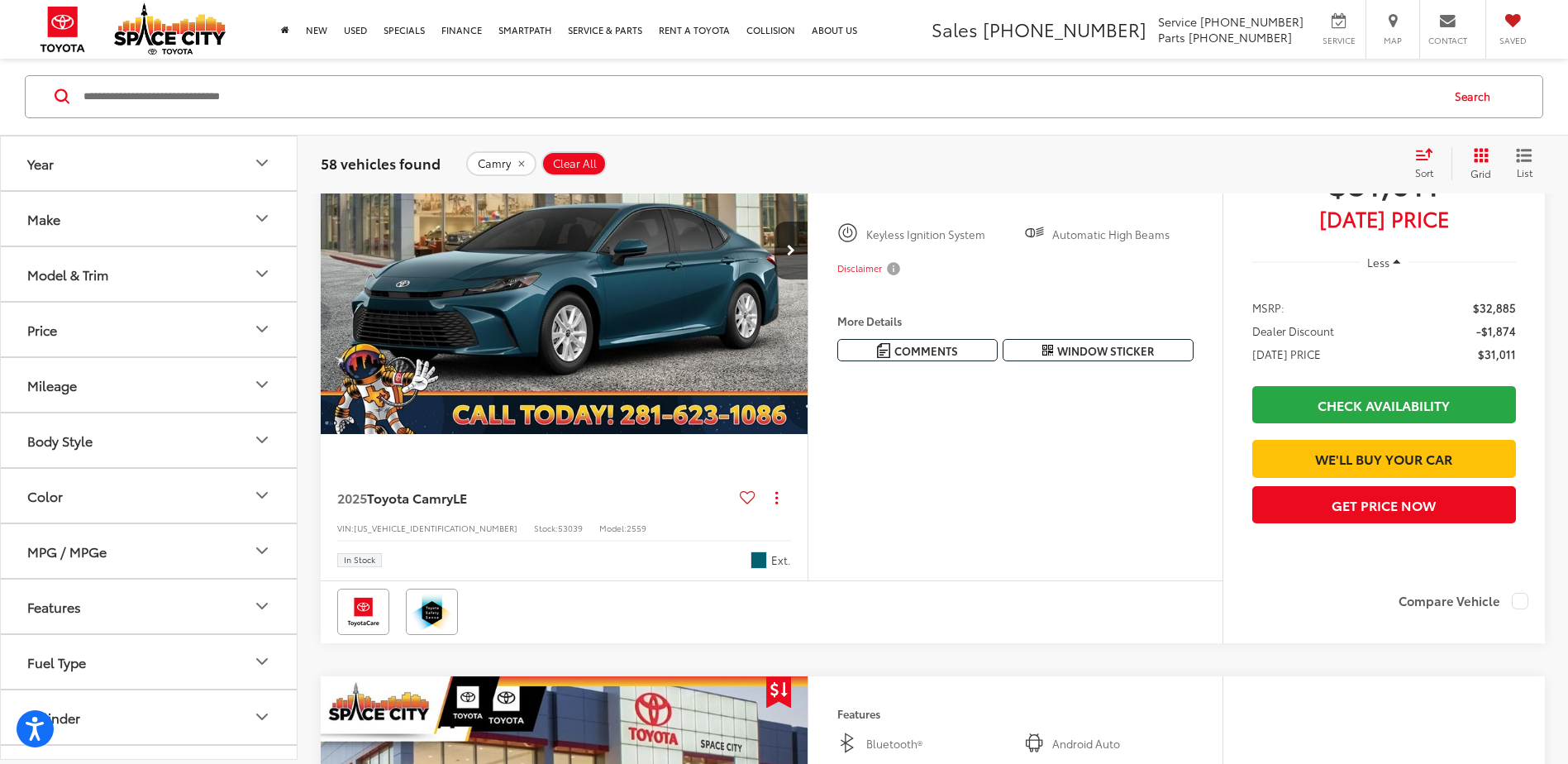
scroll to position [0, 0]
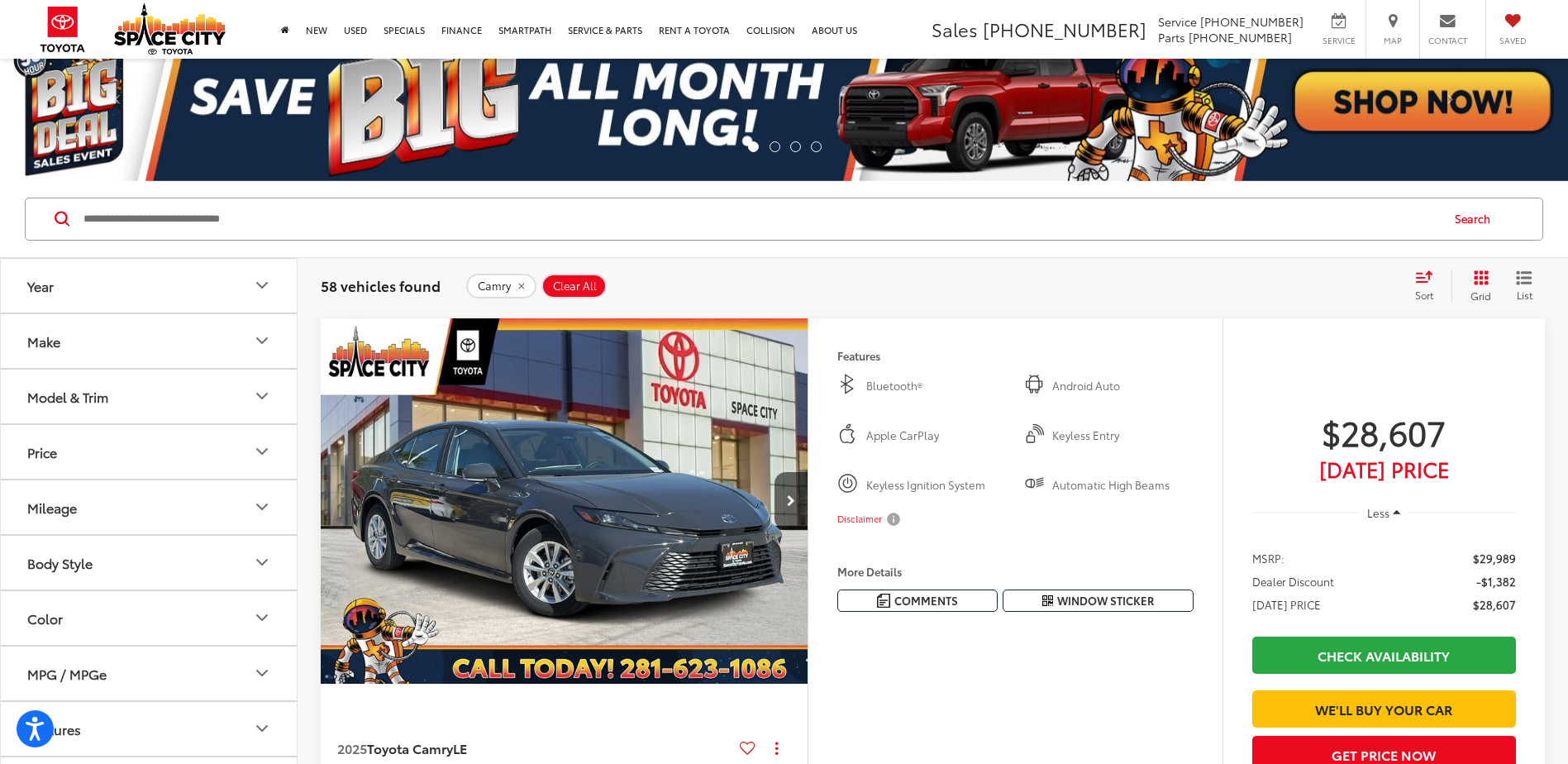
drag, startPoint x: 1046, startPoint y: 511, endPoint x: 1108, endPoint y: 142, distance: 374.2
